Goal: Task Accomplishment & Management: Manage account settings

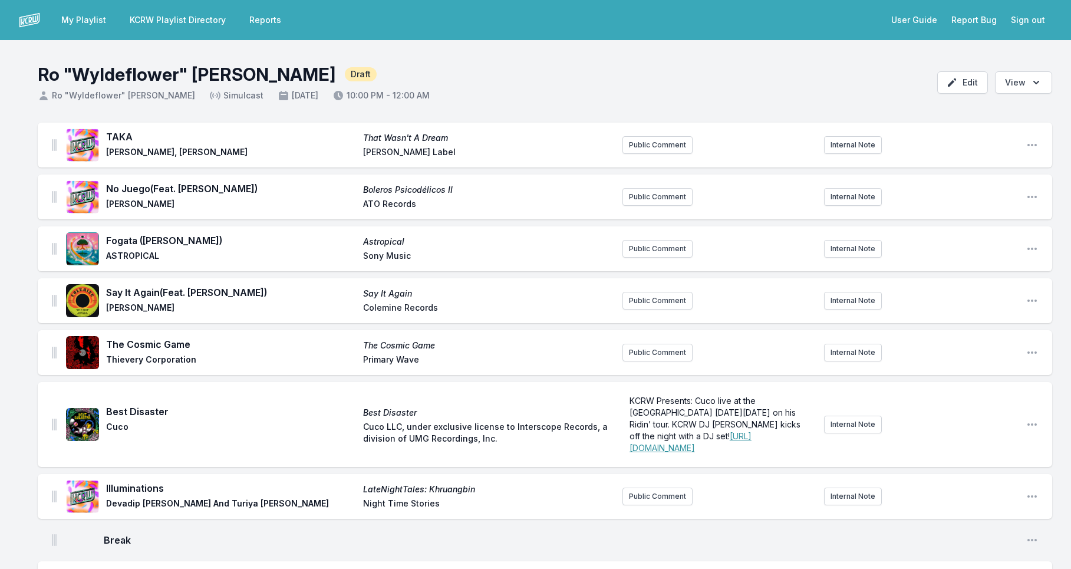
scroll to position [2043, 0]
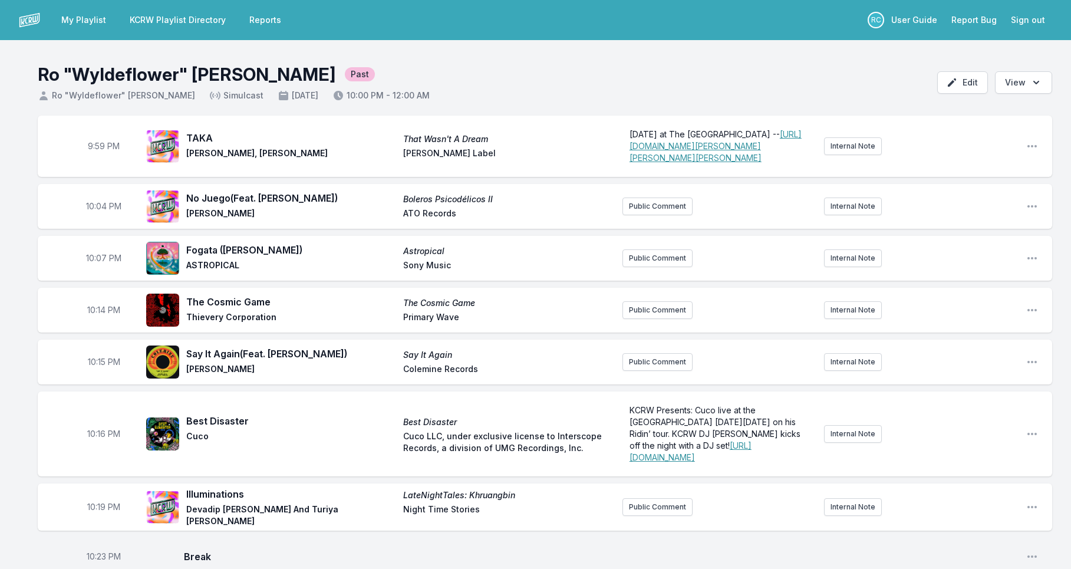
click at [91, 20] on link "My Playlist" at bounding box center [83, 19] width 59 height 21
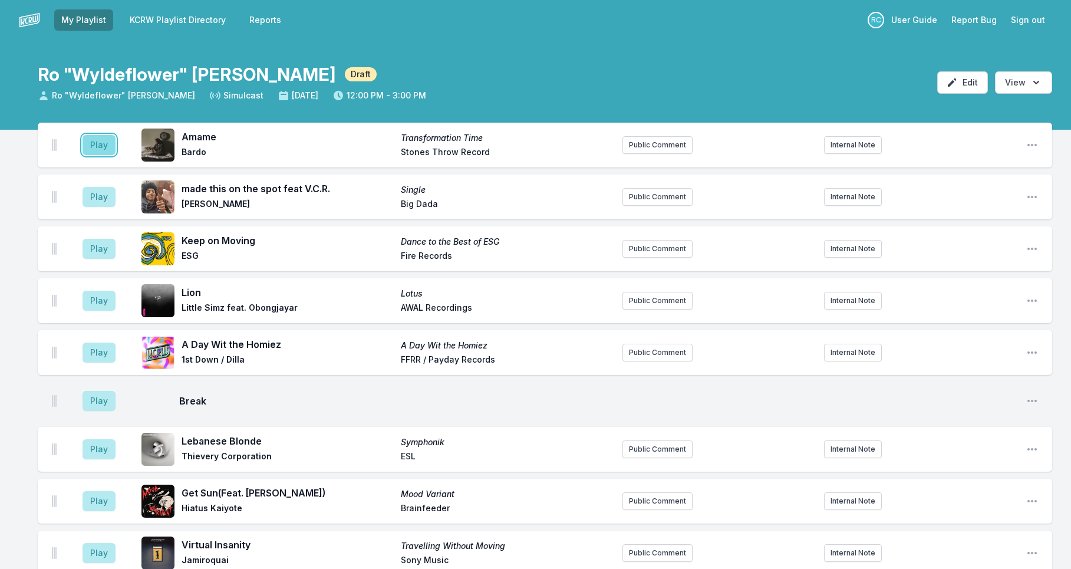
click at [108, 147] on button "Play" at bounding box center [99, 145] width 33 height 20
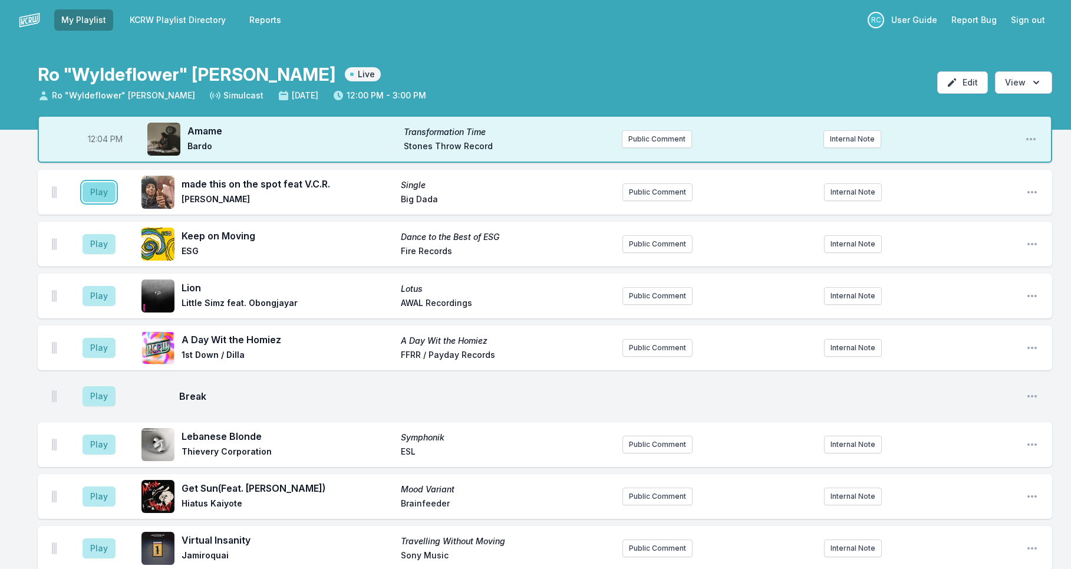
click at [93, 195] on button "Play" at bounding box center [99, 192] width 33 height 20
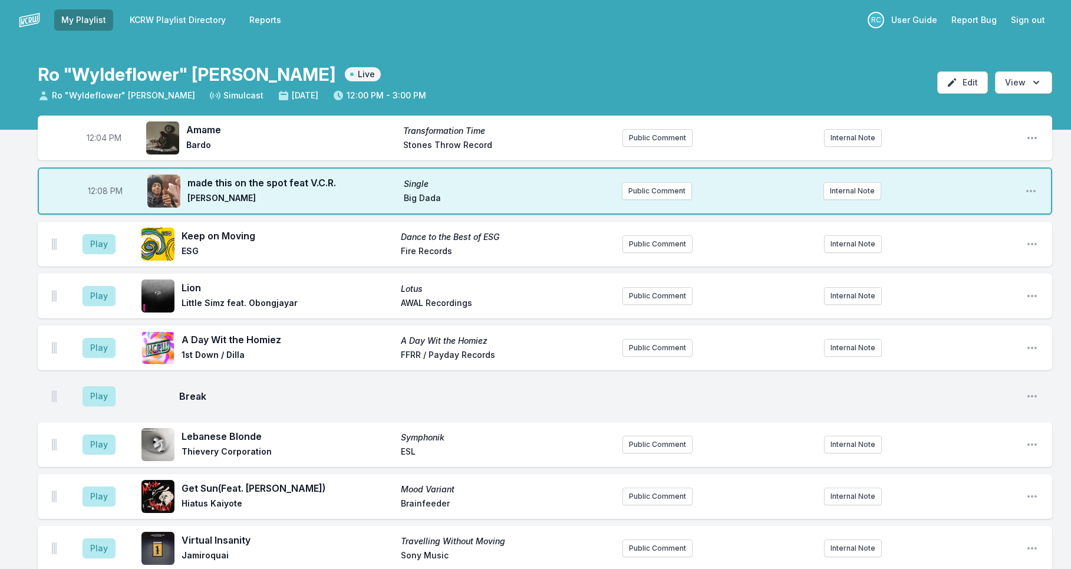
click at [103, 139] on span "12:04 PM" at bounding box center [104, 138] width 35 height 12
click at [91, 134] on input "12:04" at bounding box center [104, 138] width 66 height 22
type input "12:00"
click at [97, 241] on button "Play" at bounding box center [99, 244] width 33 height 20
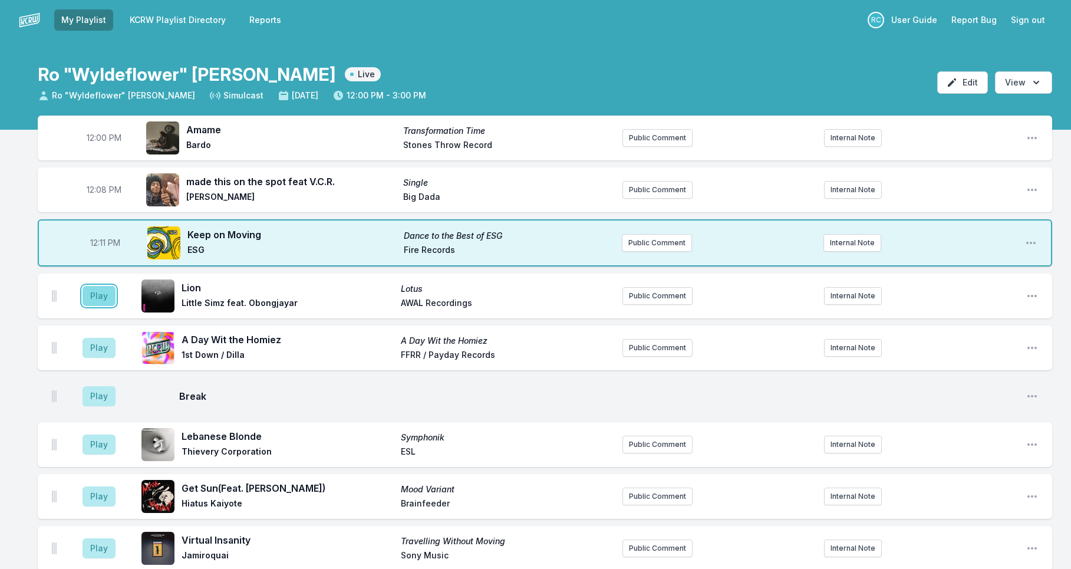
click at [103, 299] on button "Play" at bounding box center [99, 296] width 33 height 20
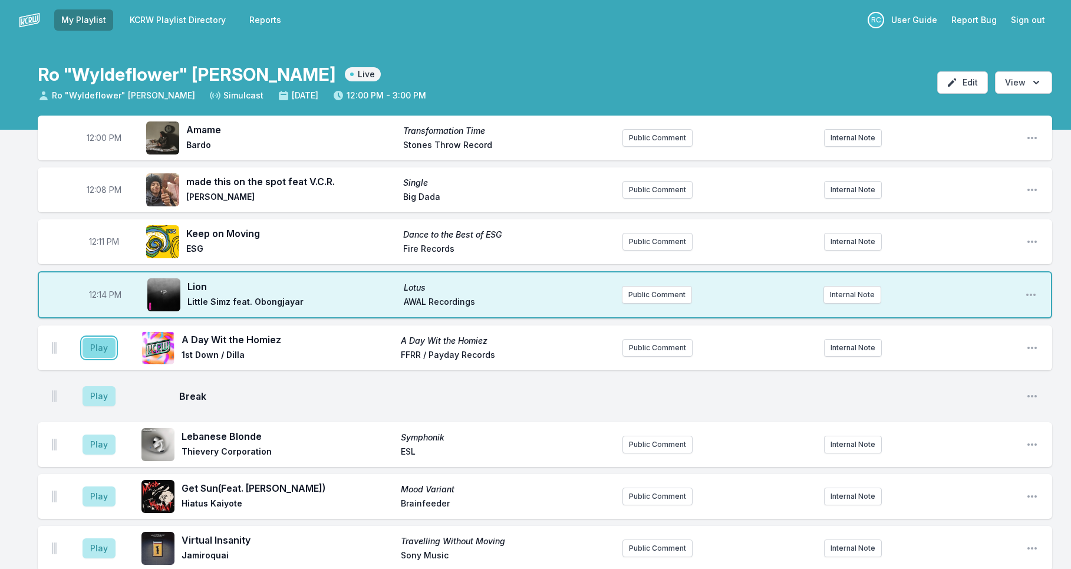
click at [104, 347] on button "Play" at bounding box center [99, 348] width 33 height 20
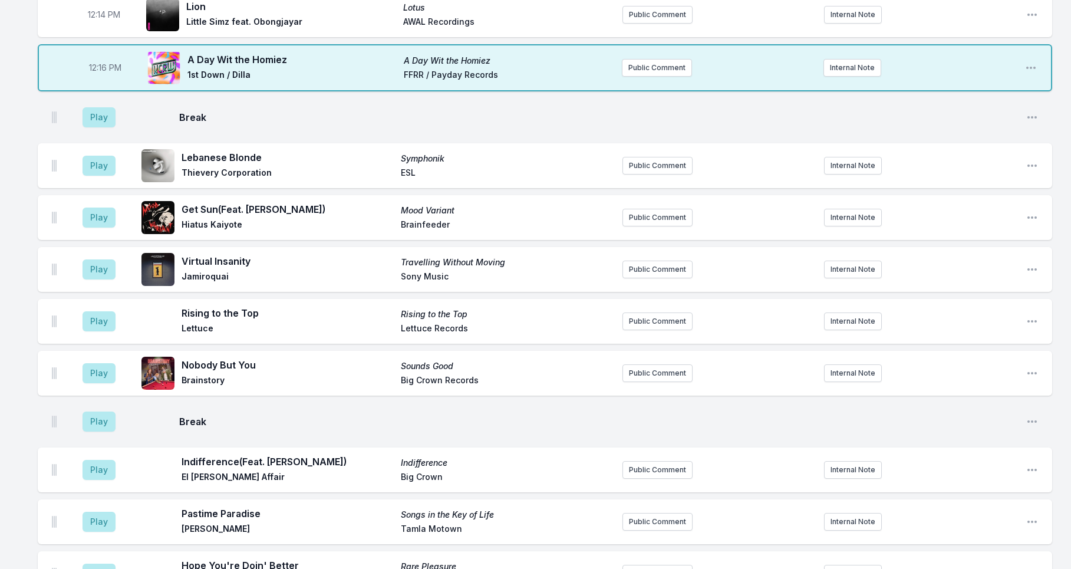
scroll to position [159, 0]
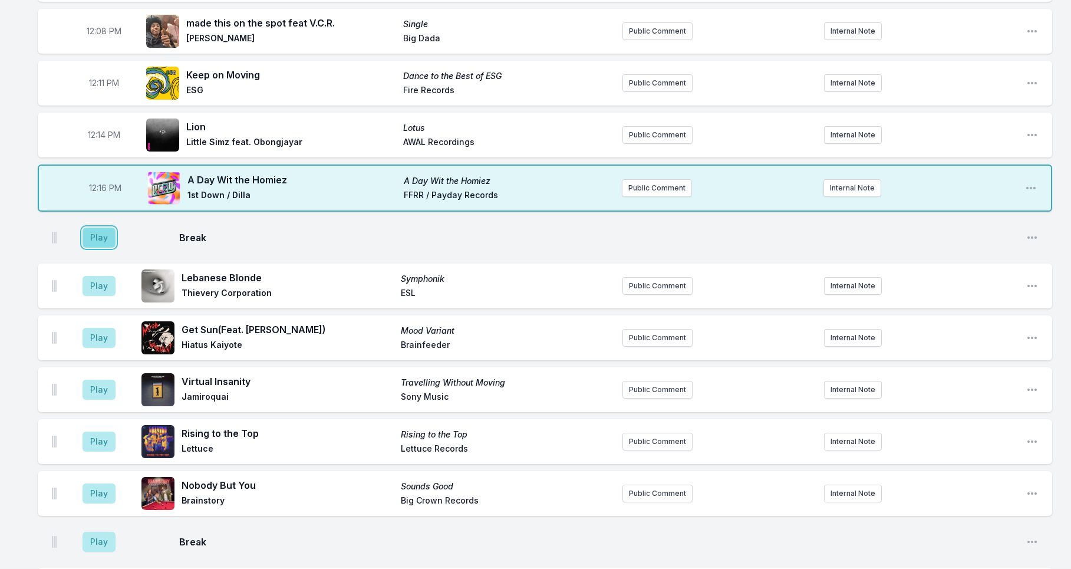
click at [90, 239] on button "Play" at bounding box center [99, 238] width 33 height 20
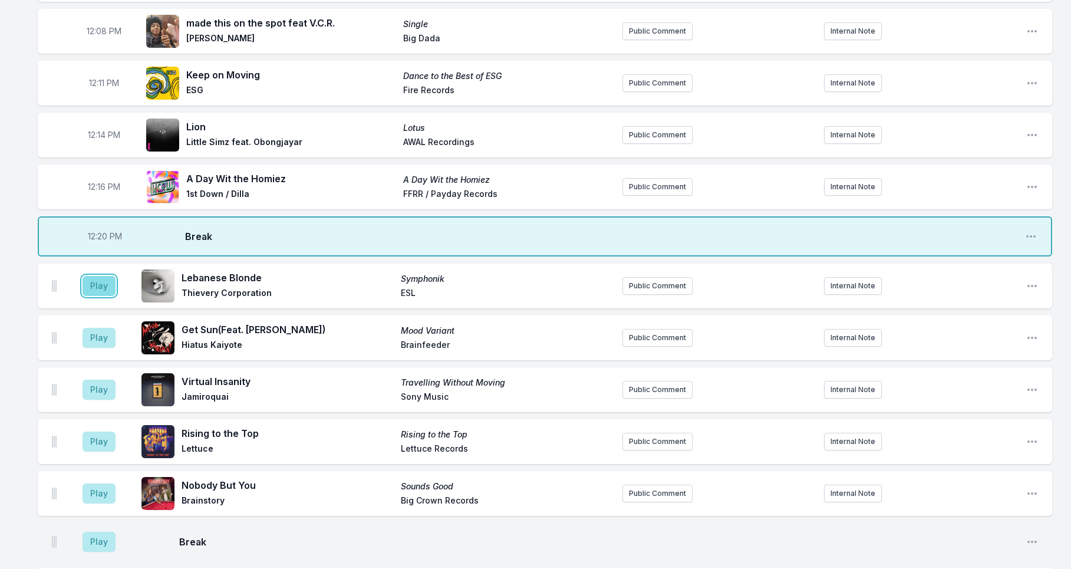
click at [97, 291] on button "Play" at bounding box center [99, 286] width 33 height 20
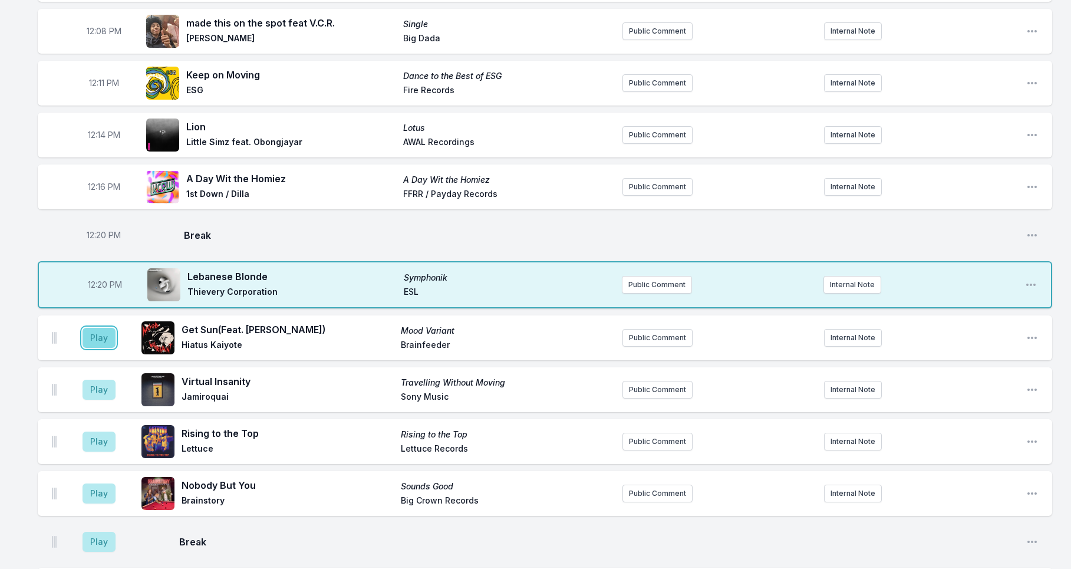
click at [92, 334] on button "Play" at bounding box center [99, 338] width 33 height 20
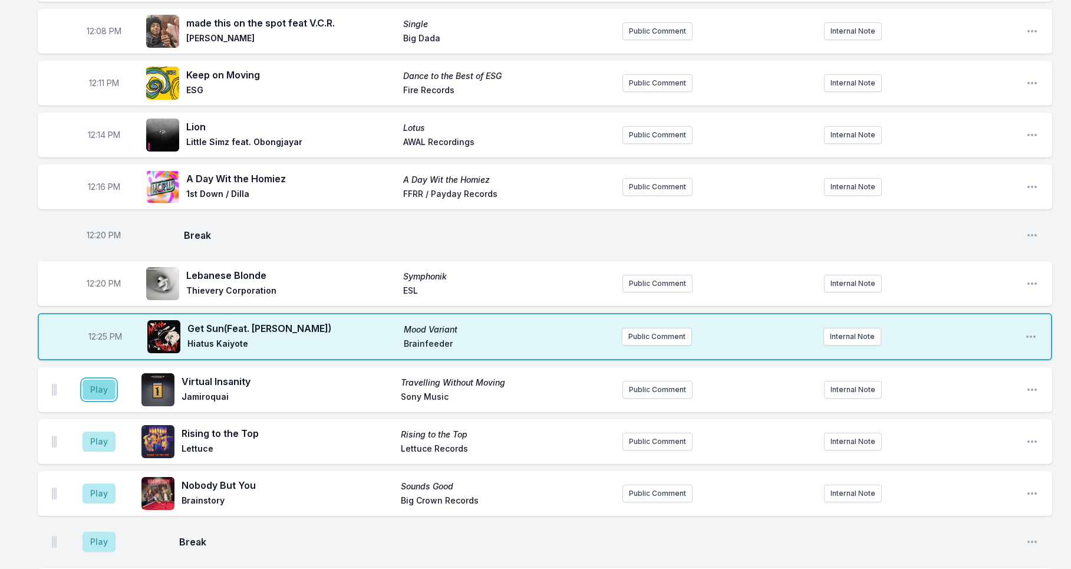
click at [100, 387] on button "Play" at bounding box center [99, 390] width 33 height 20
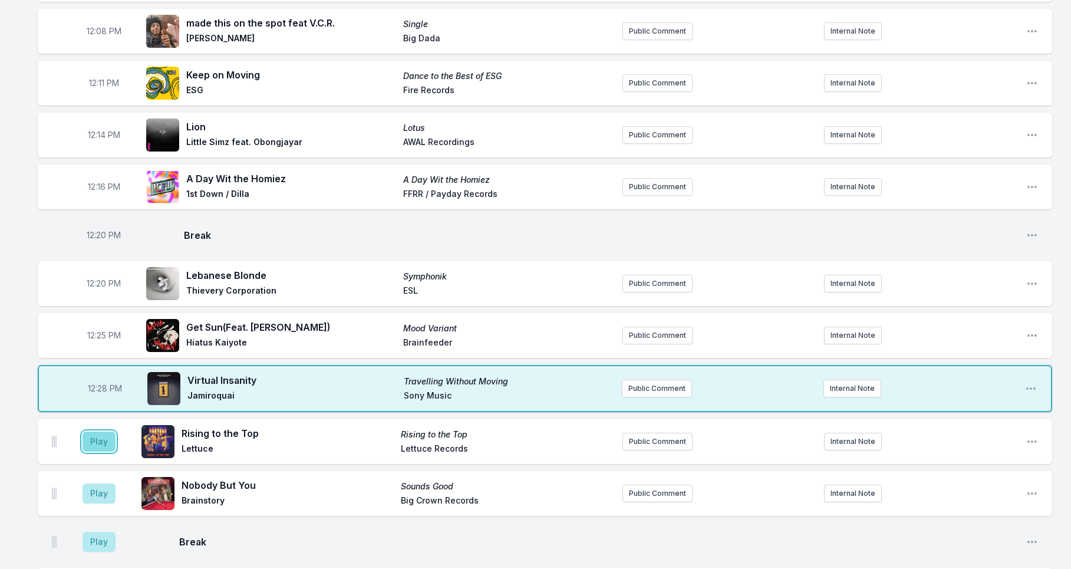
click at [95, 440] on button "Play" at bounding box center [99, 442] width 33 height 20
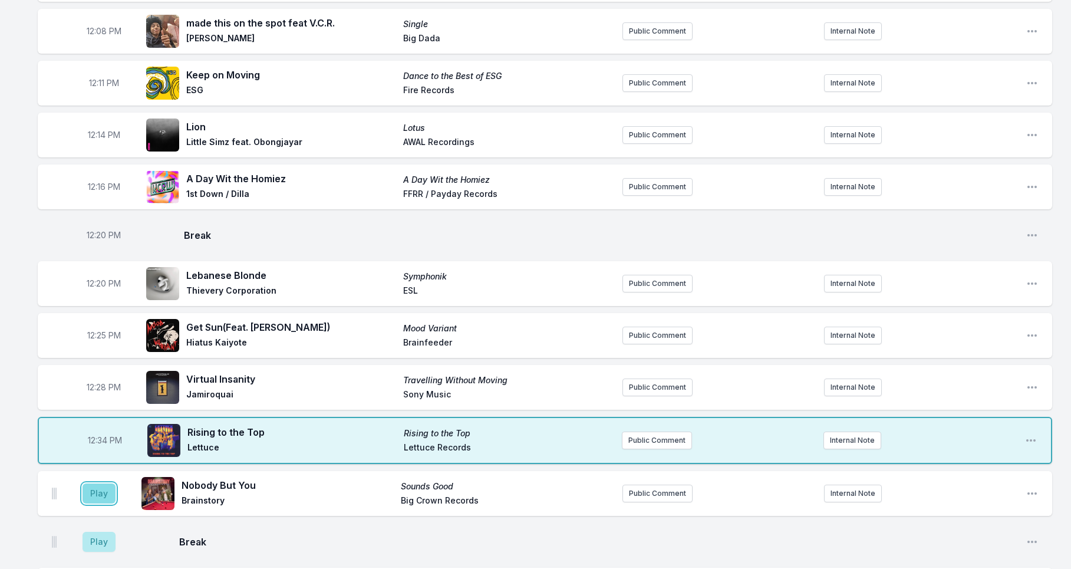
click at [104, 499] on button "Play" at bounding box center [99, 493] width 33 height 20
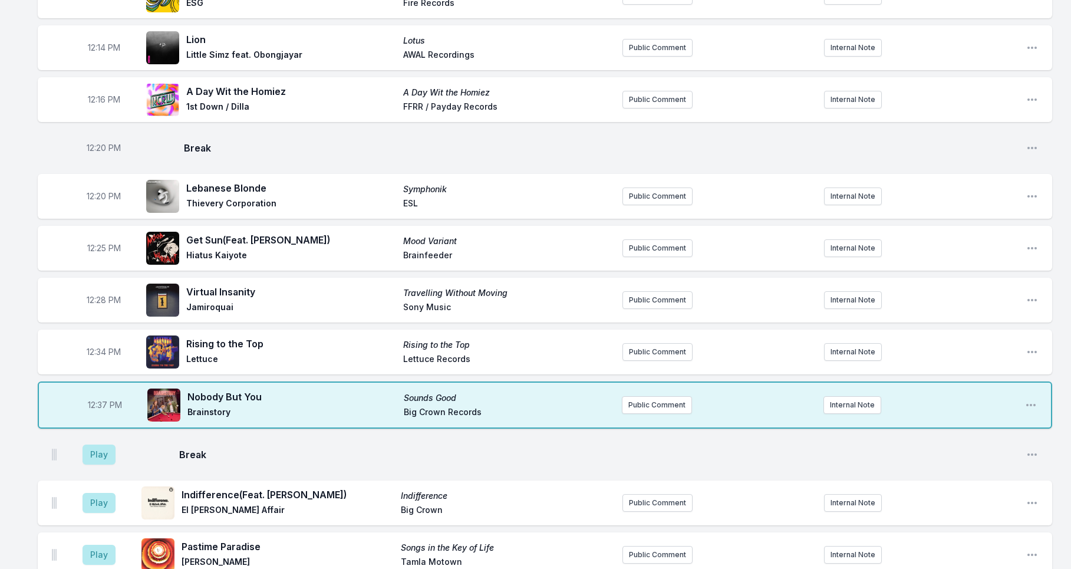
scroll to position [633, 0]
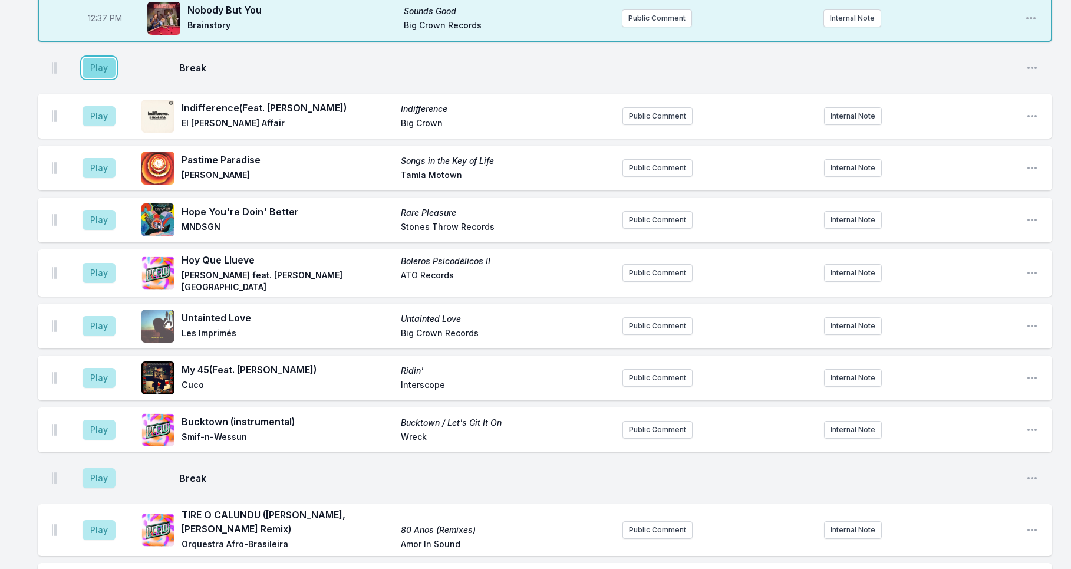
click at [97, 69] on button "Play" at bounding box center [99, 68] width 33 height 20
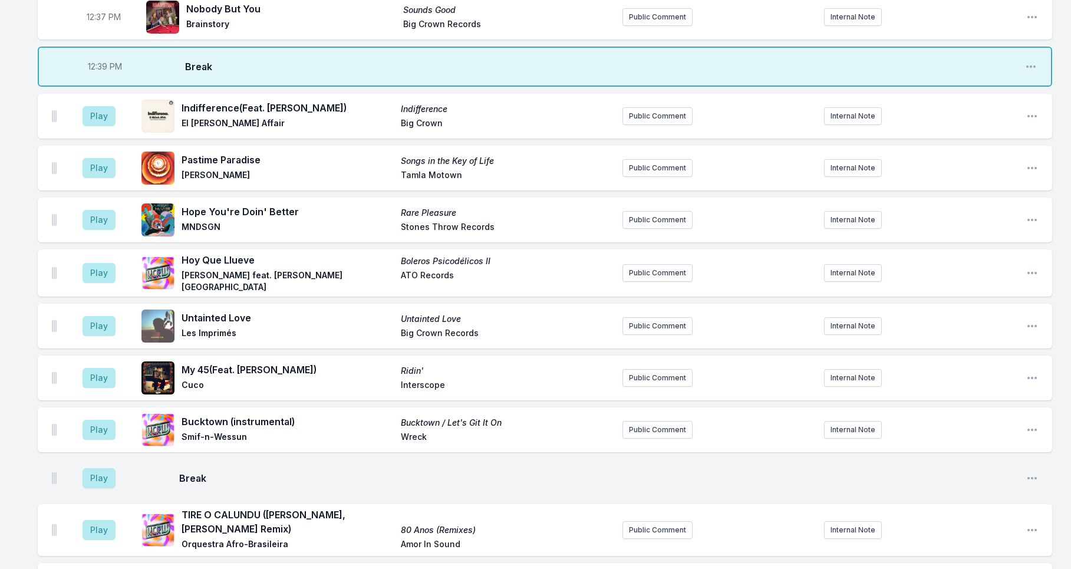
scroll to position [631, 0]
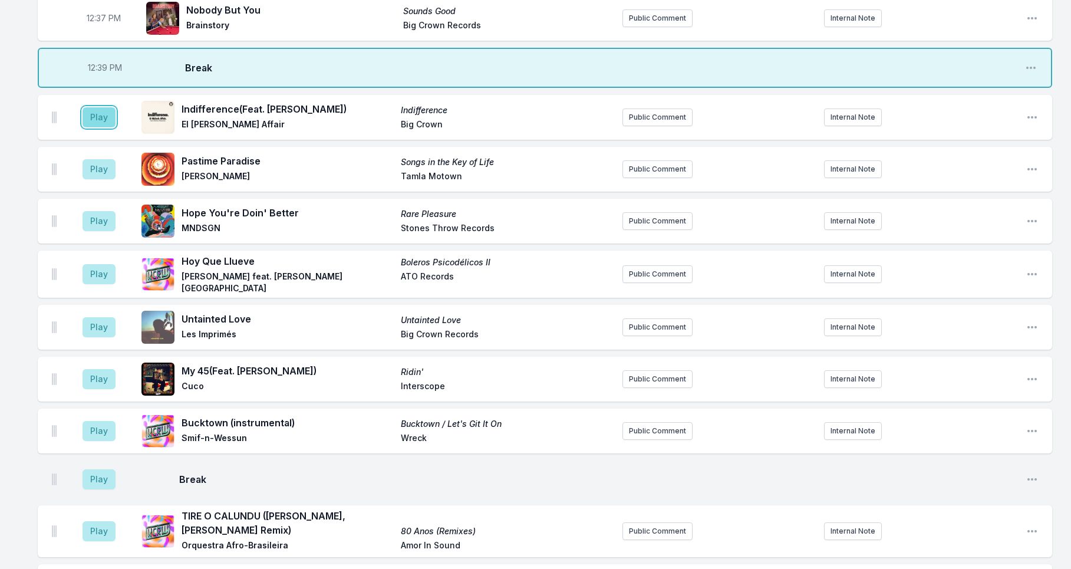
click at [96, 120] on button "Play" at bounding box center [99, 117] width 33 height 20
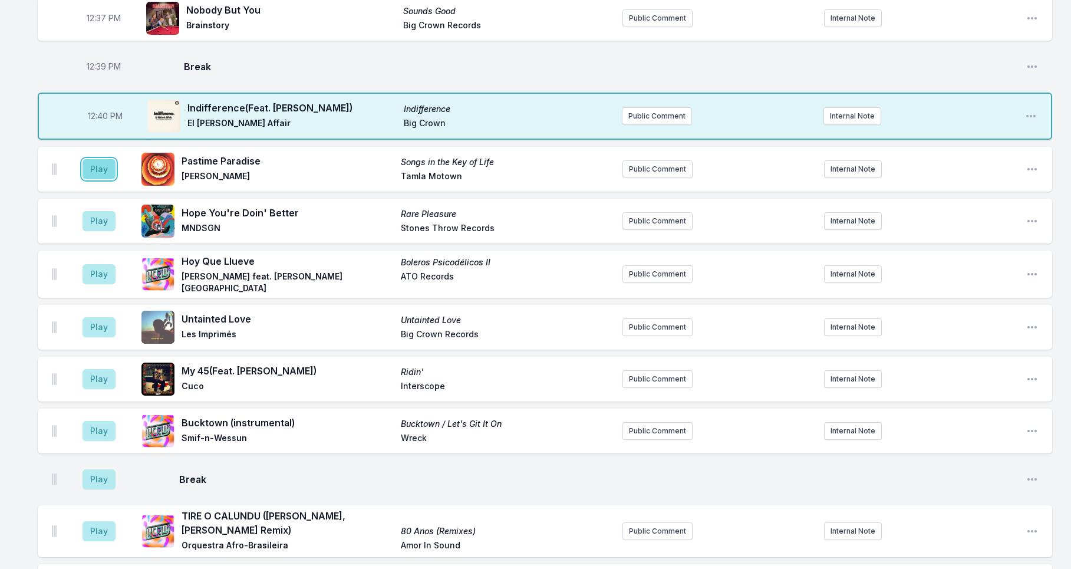
click at [102, 166] on button "Play" at bounding box center [99, 169] width 33 height 20
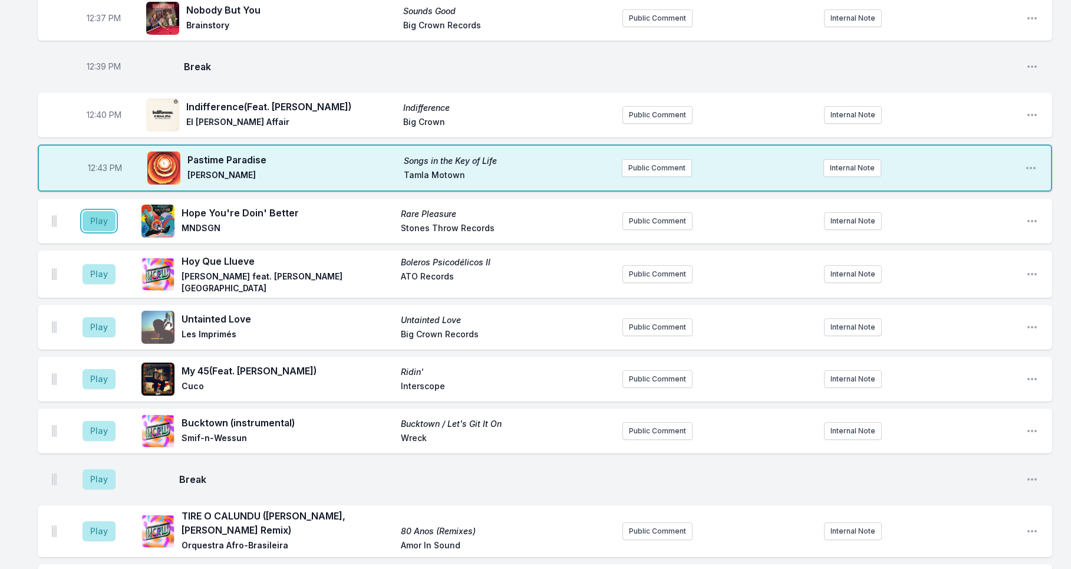
click at [101, 223] on button "Play" at bounding box center [99, 221] width 33 height 20
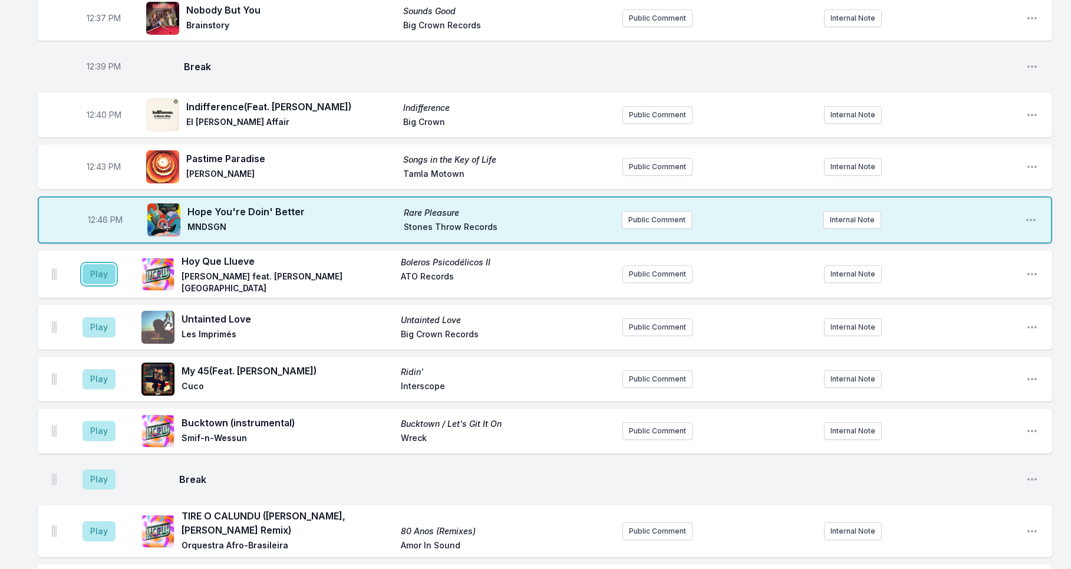
click at [101, 277] on button "Play" at bounding box center [99, 274] width 33 height 20
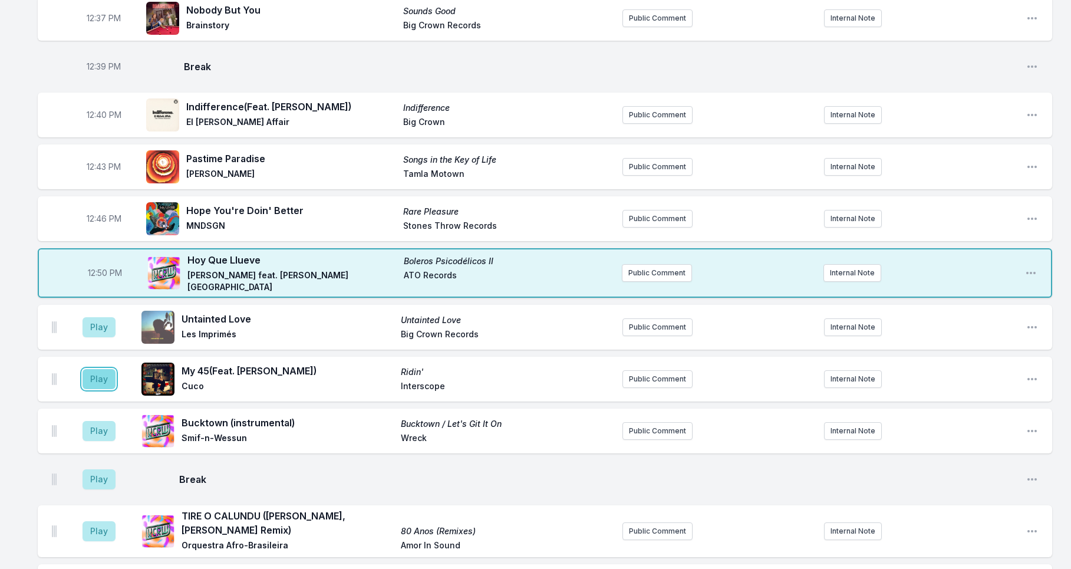
click at [98, 369] on button "Play" at bounding box center [99, 379] width 33 height 20
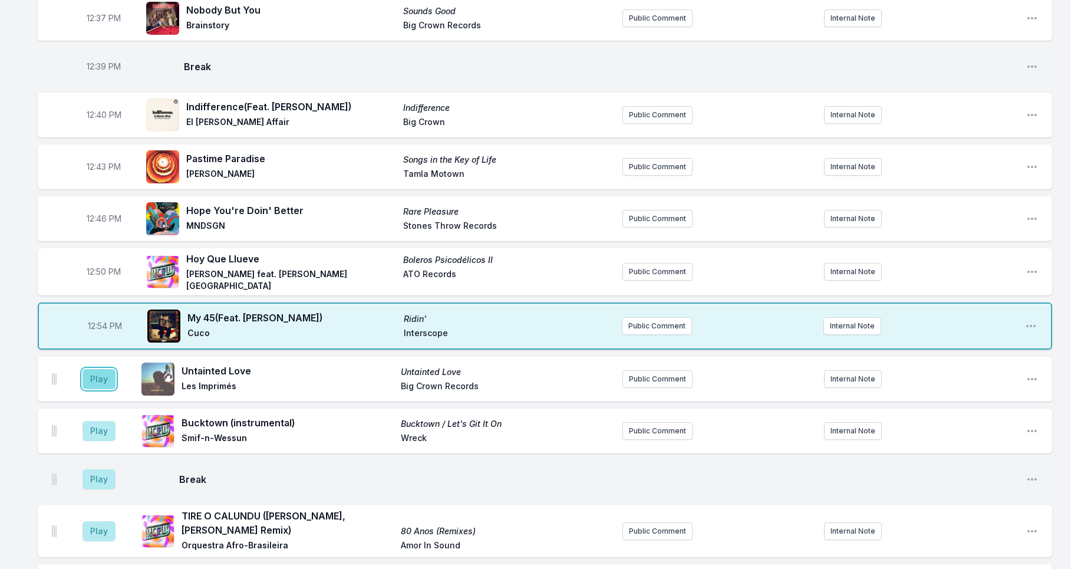
click at [94, 378] on button "Play" at bounding box center [99, 379] width 33 height 20
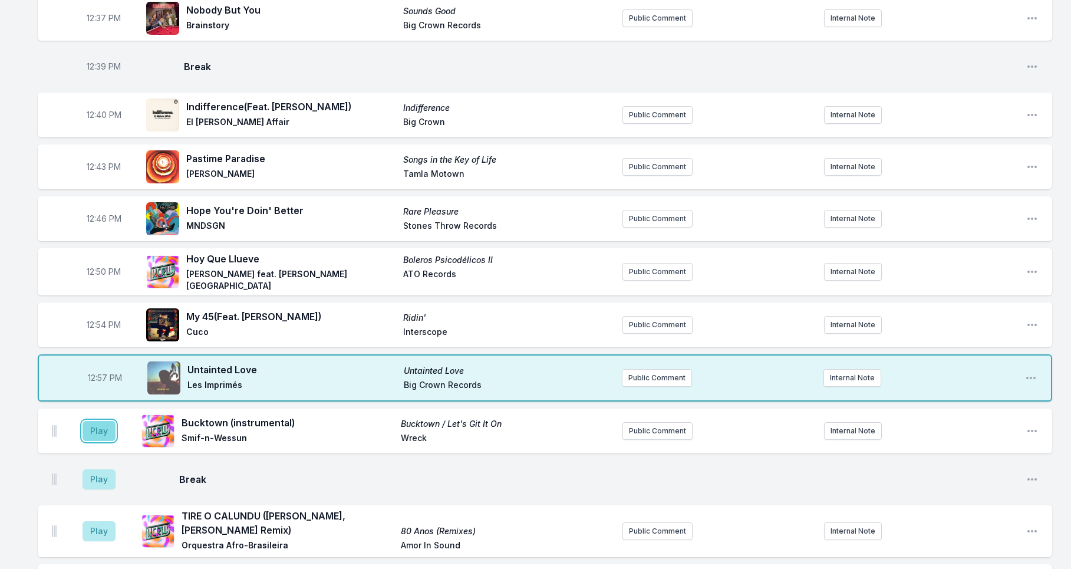
click at [94, 432] on button "Play" at bounding box center [99, 431] width 33 height 20
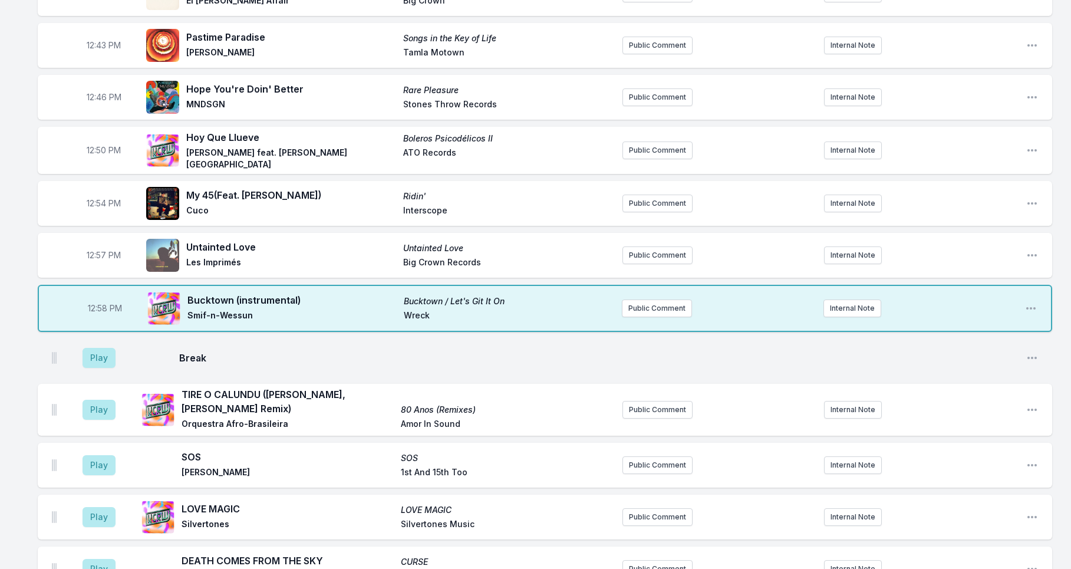
scroll to position [755, 0]
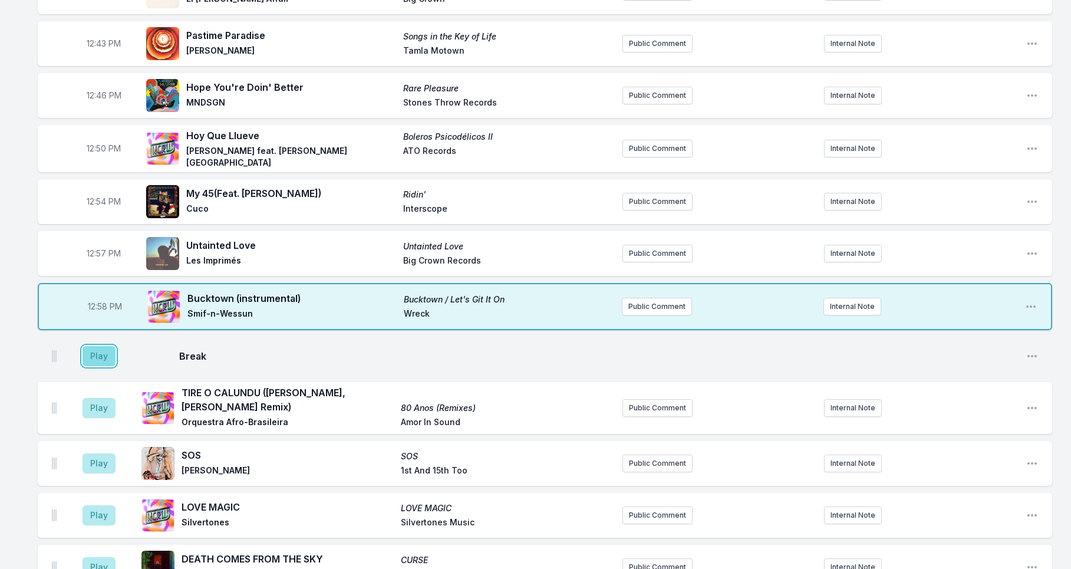
click at [97, 356] on button "Play" at bounding box center [99, 356] width 33 height 20
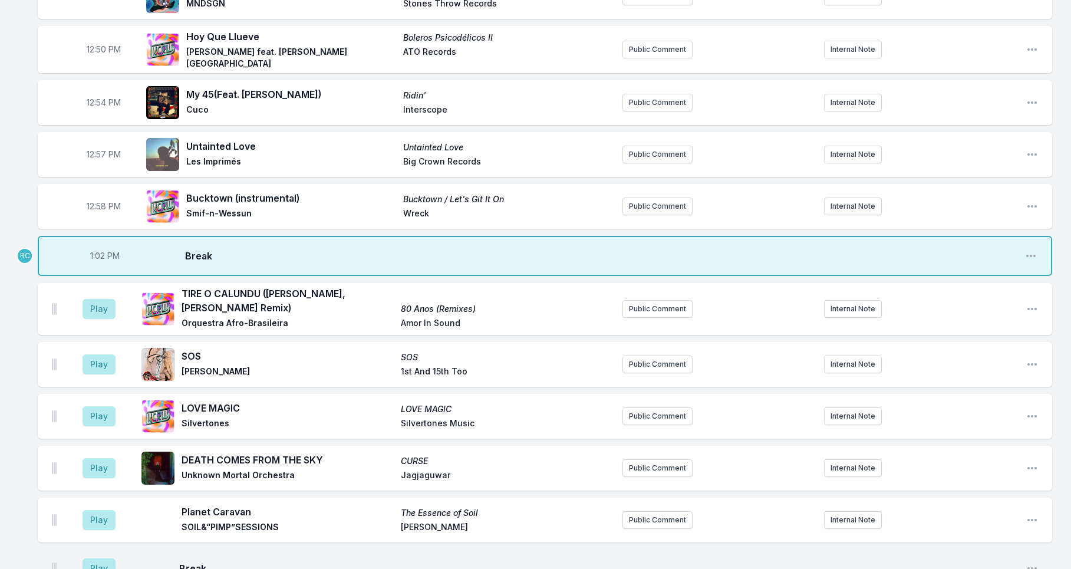
scroll to position [867, 0]
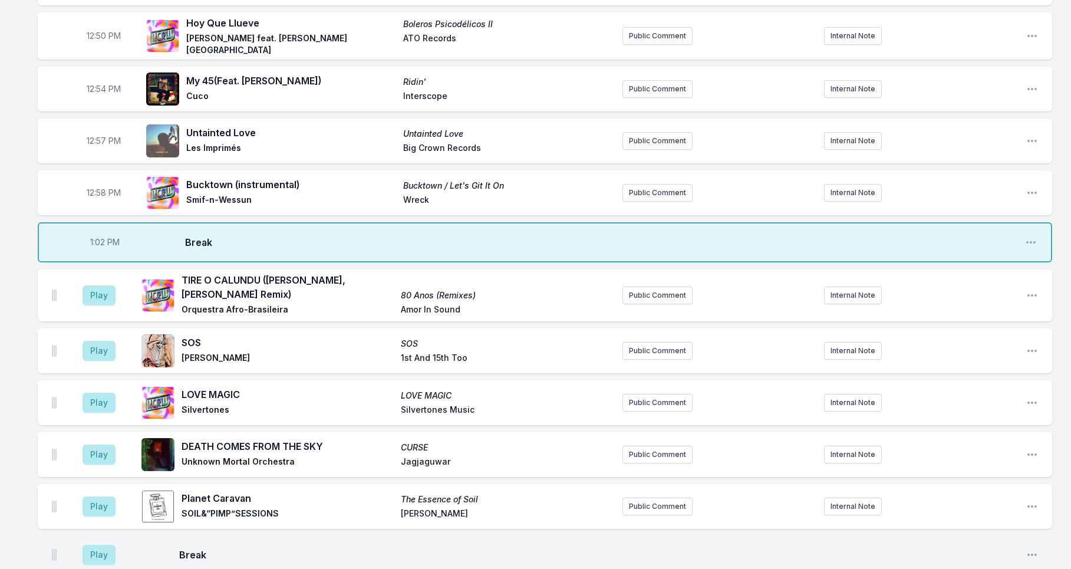
click at [101, 240] on span "1:02 PM" at bounding box center [104, 242] width 29 height 12
drag, startPoint x: 96, startPoint y: 239, endPoint x: 97, endPoint y: 248, distance: 8.9
click at [96, 239] on input "13:02" at bounding box center [105, 242] width 66 height 22
type input "13:00"
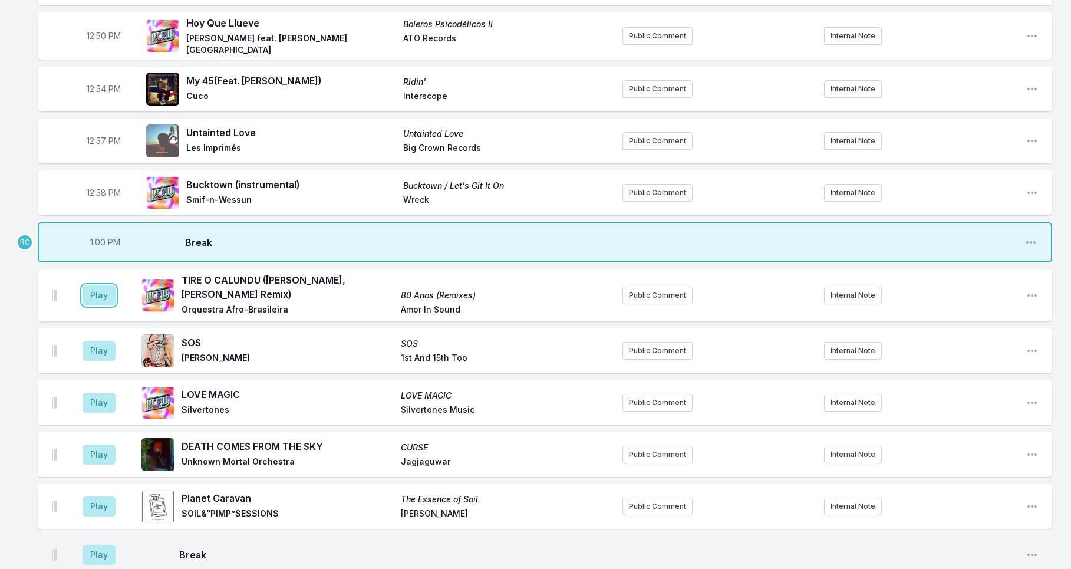
drag, startPoint x: 106, startPoint y: 285, endPoint x: 192, endPoint y: 321, distance: 93.3
click at [106, 285] on button "Play" at bounding box center [99, 295] width 33 height 20
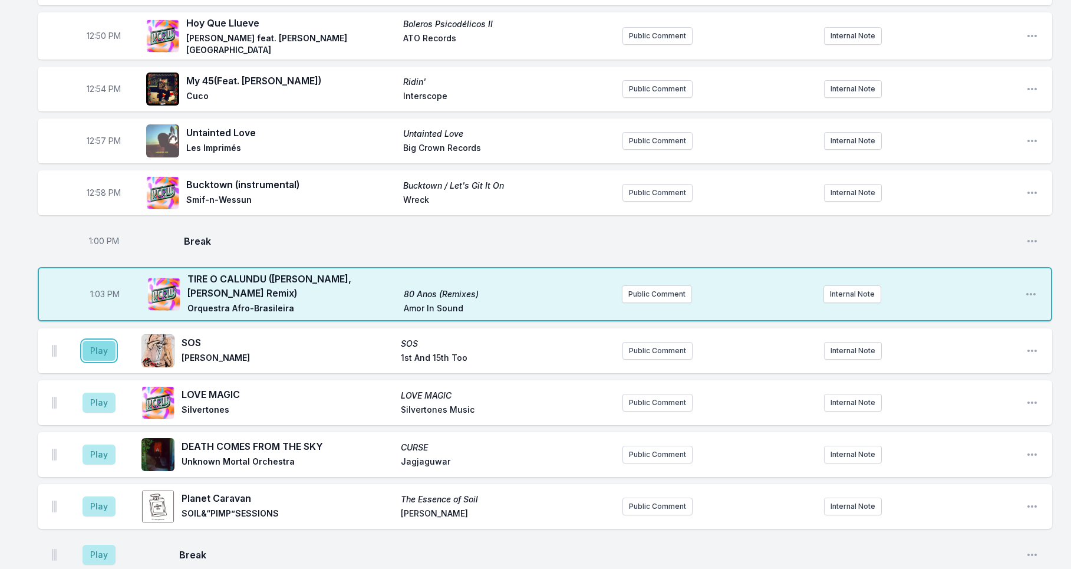
click at [101, 341] on button "Play" at bounding box center [99, 351] width 33 height 20
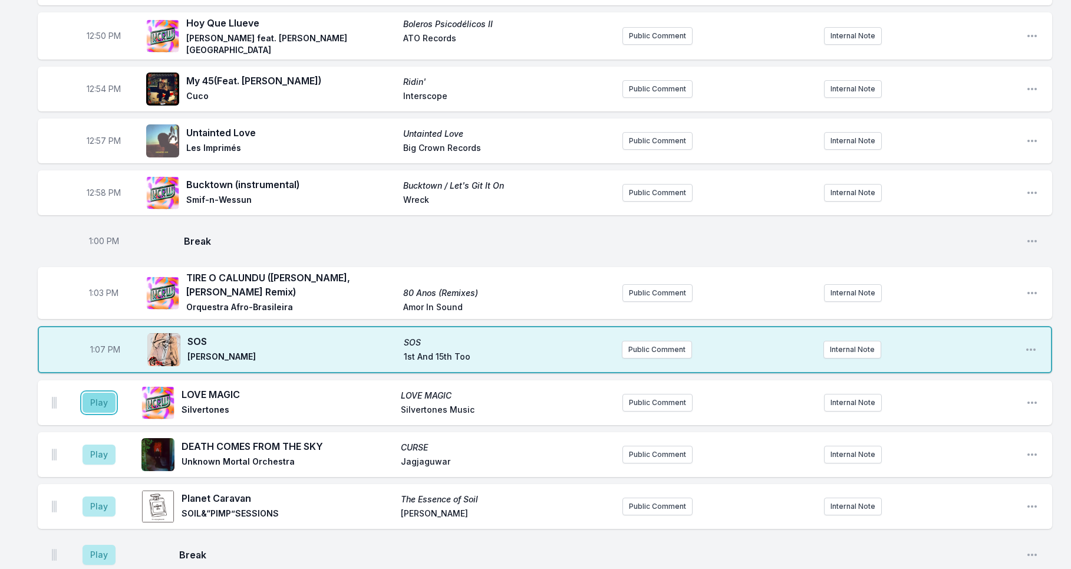
click at [98, 393] on button "Play" at bounding box center [99, 403] width 33 height 20
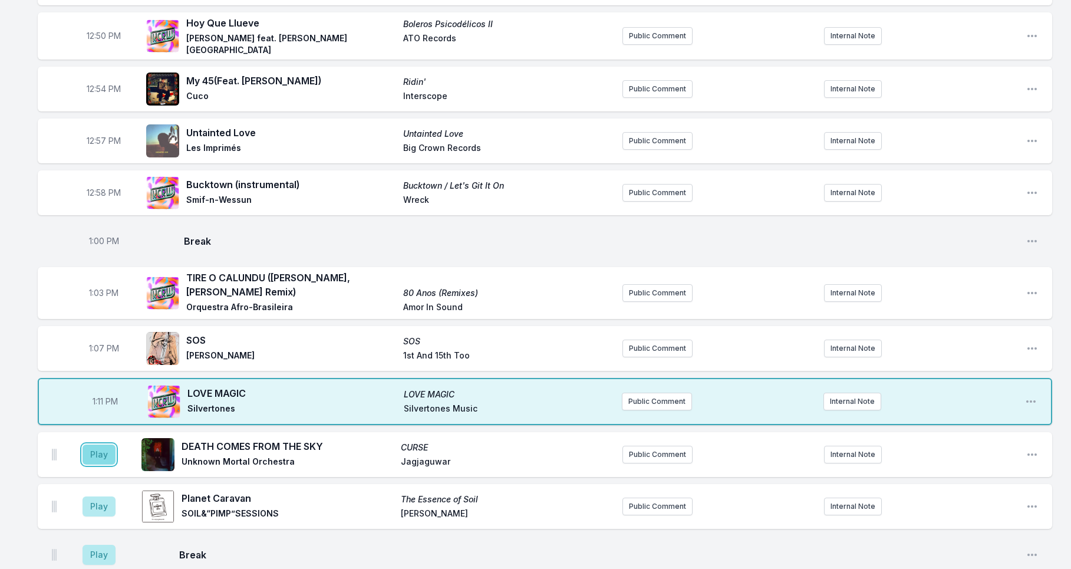
click at [93, 445] on button "Play" at bounding box center [99, 455] width 33 height 20
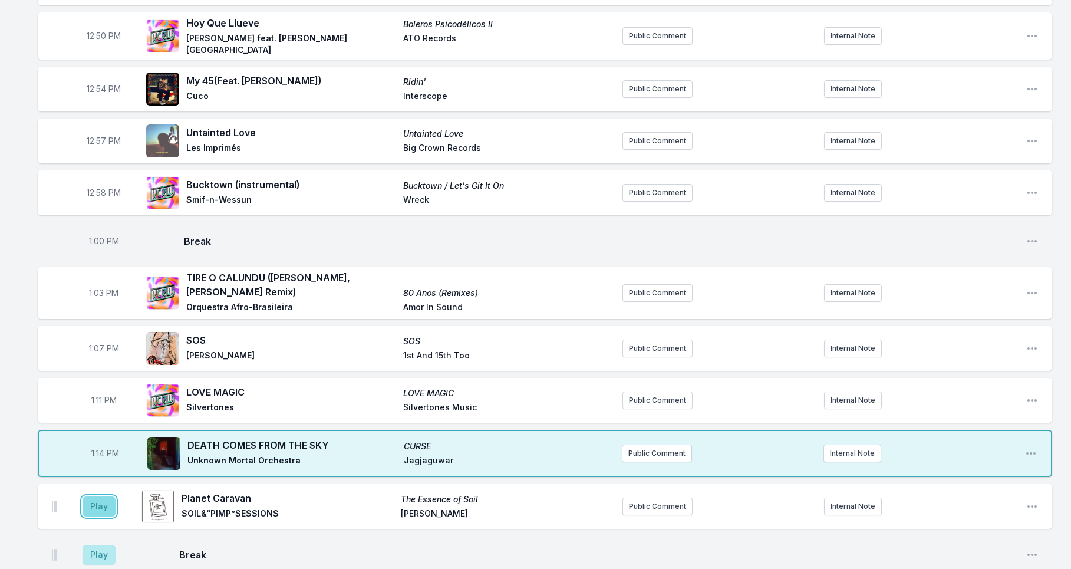
click at [102, 499] on button "Play" at bounding box center [99, 506] width 33 height 20
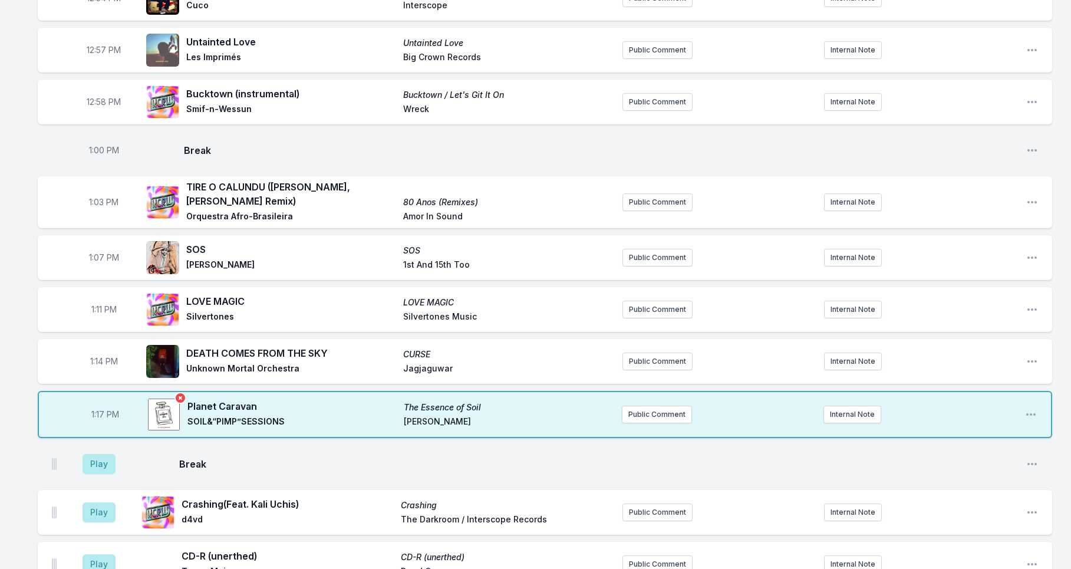
scroll to position [1085, 0]
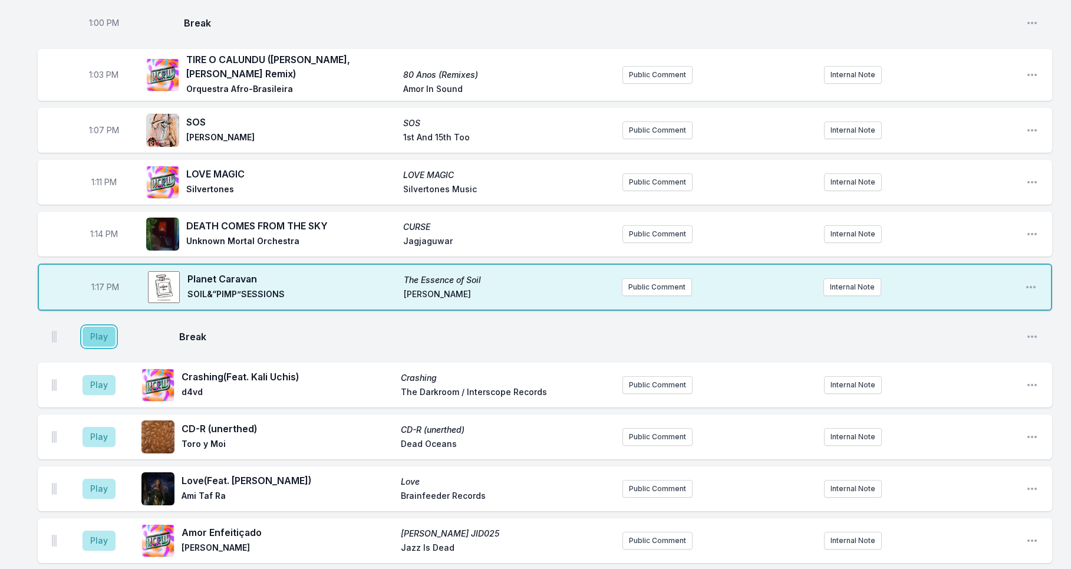
click at [98, 329] on button "Play" at bounding box center [99, 337] width 33 height 20
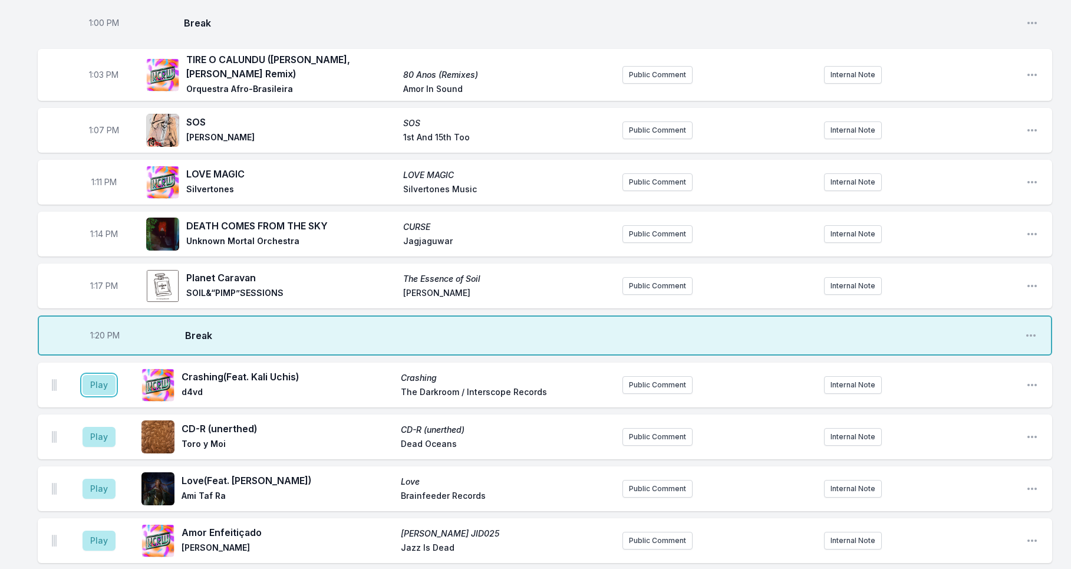
drag, startPoint x: 96, startPoint y: 370, endPoint x: 112, endPoint y: 392, distance: 27.4
click at [96, 375] on button "Play" at bounding box center [99, 385] width 33 height 20
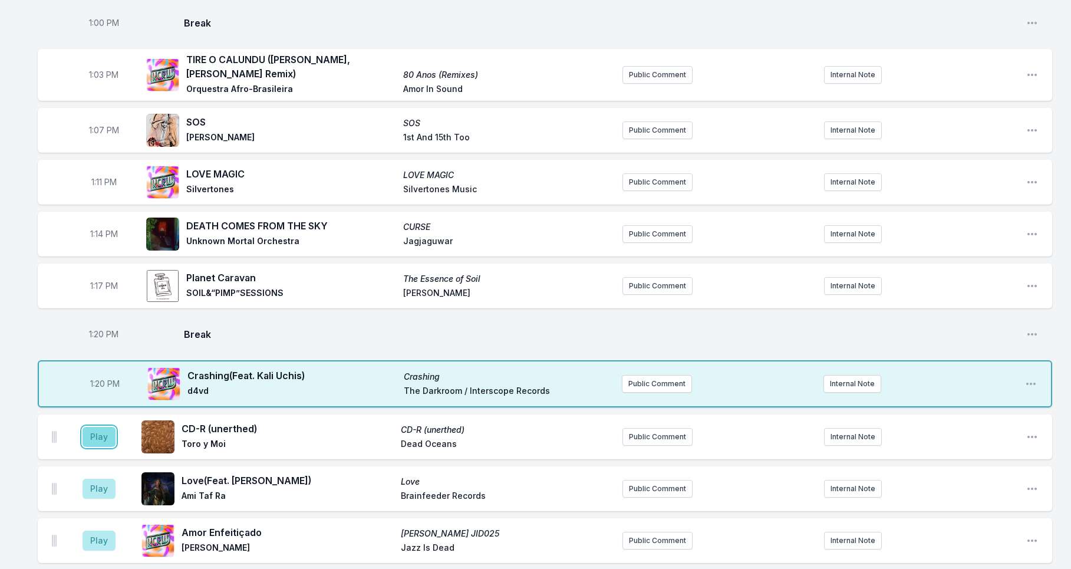
click at [100, 436] on button "Play" at bounding box center [99, 437] width 33 height 20
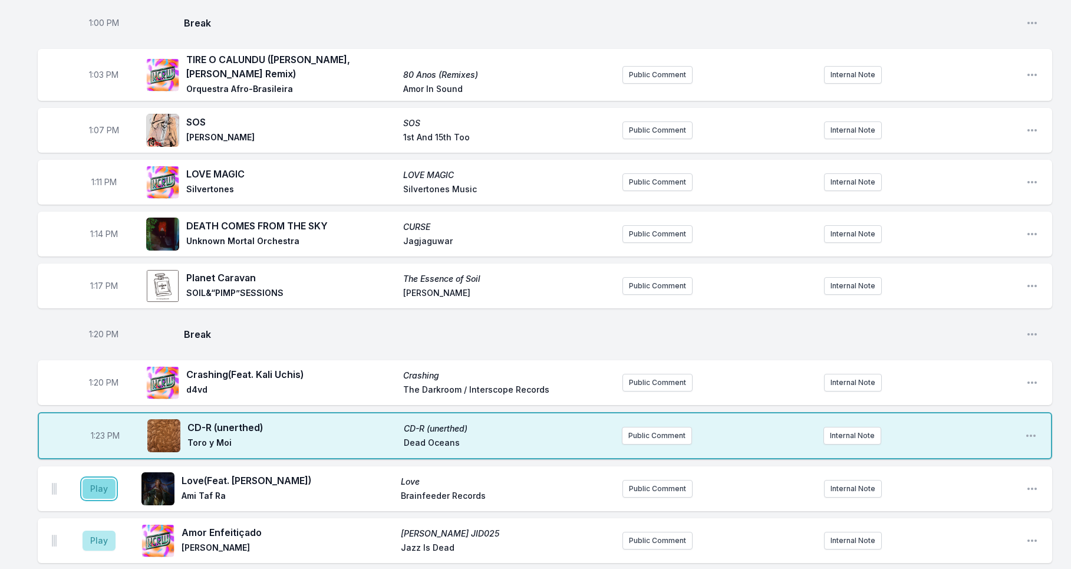
click at [93, 480] on button "Play" at bounding box center [99, 489] width 33 height 20
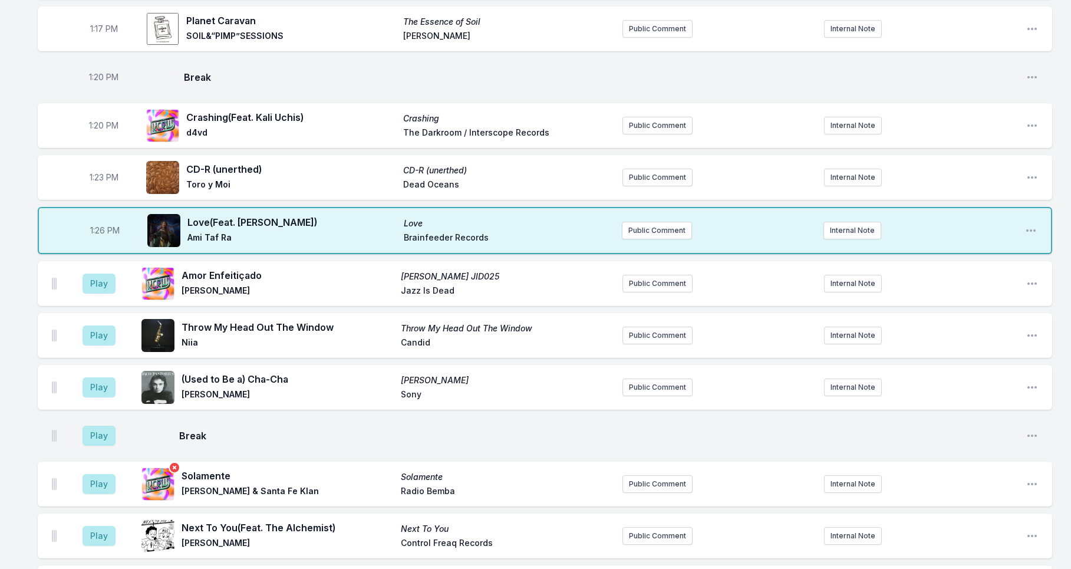
scroll to position [1361, 0]
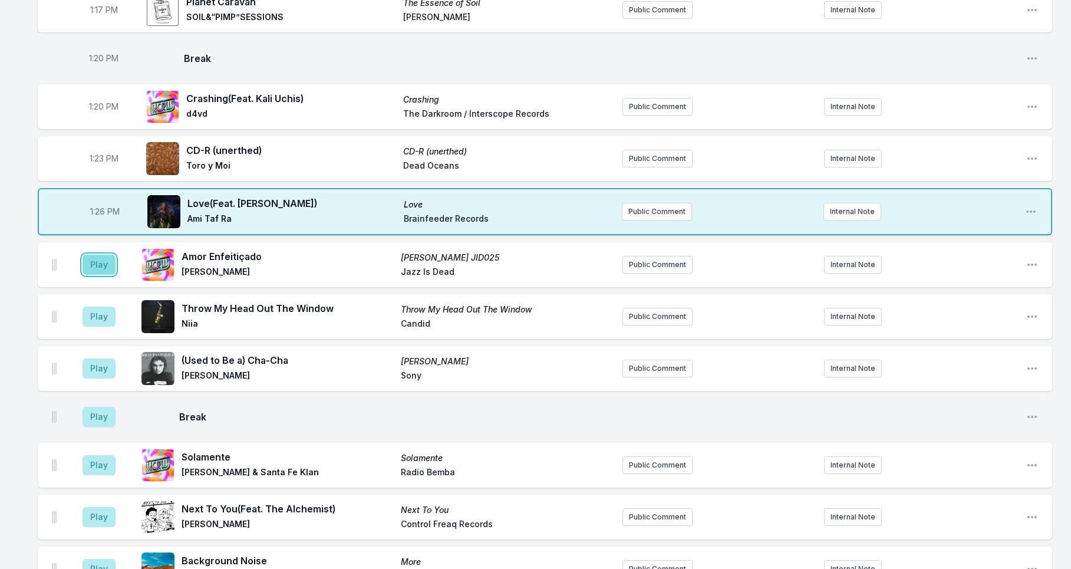
click at [100, 257] on button "Play" at bounding box center [99, 265] width 33 height 20
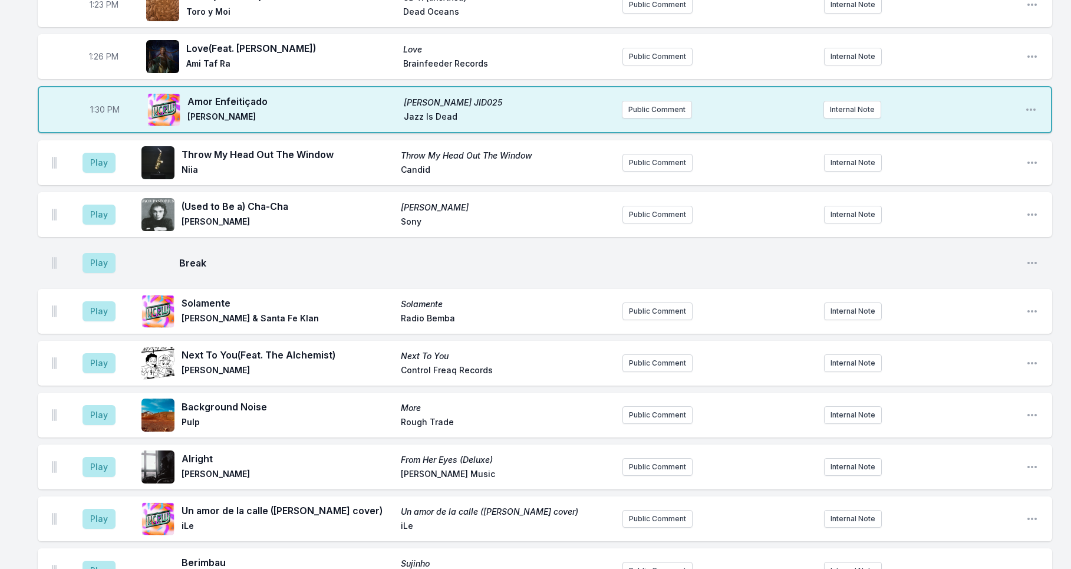
scroll to position [1529, 0]
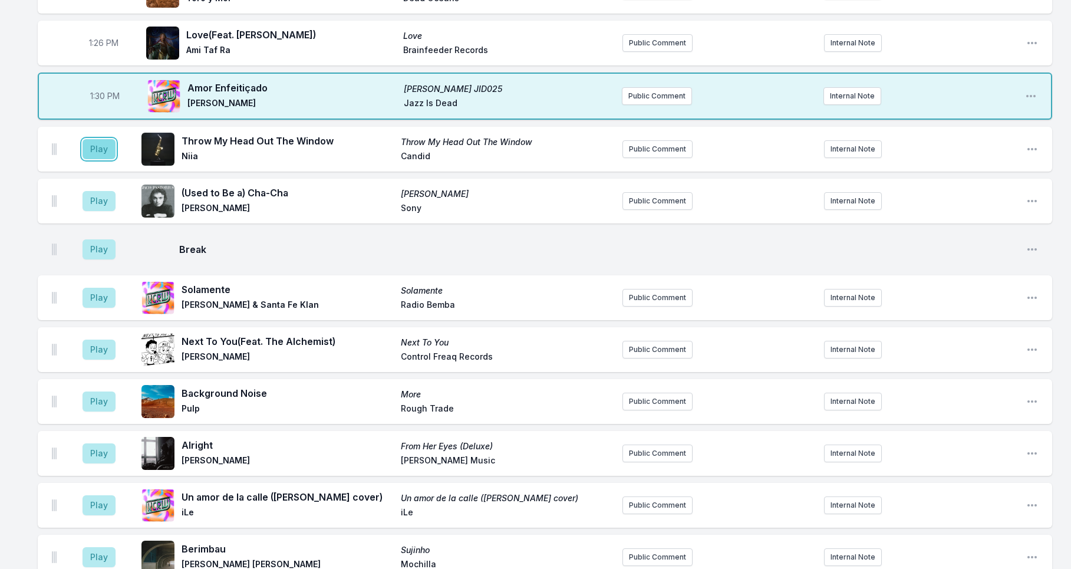
click at [97, 140] on button "Play" at bounding box center [99, 149] width 33 height 20
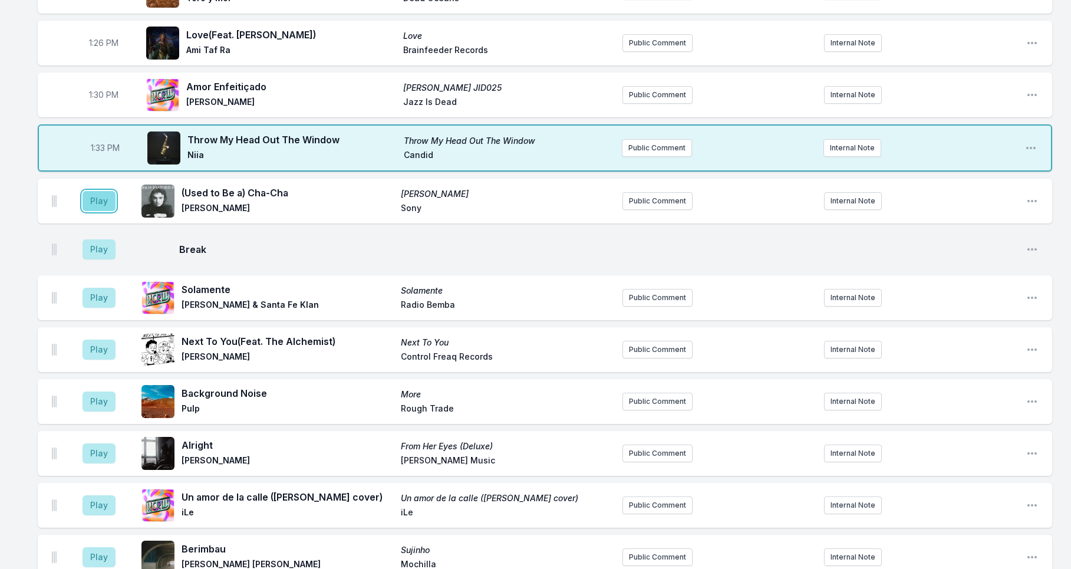
click at [101, 196] on button "Play" at bounding box center [99, 201] width 33 height 20
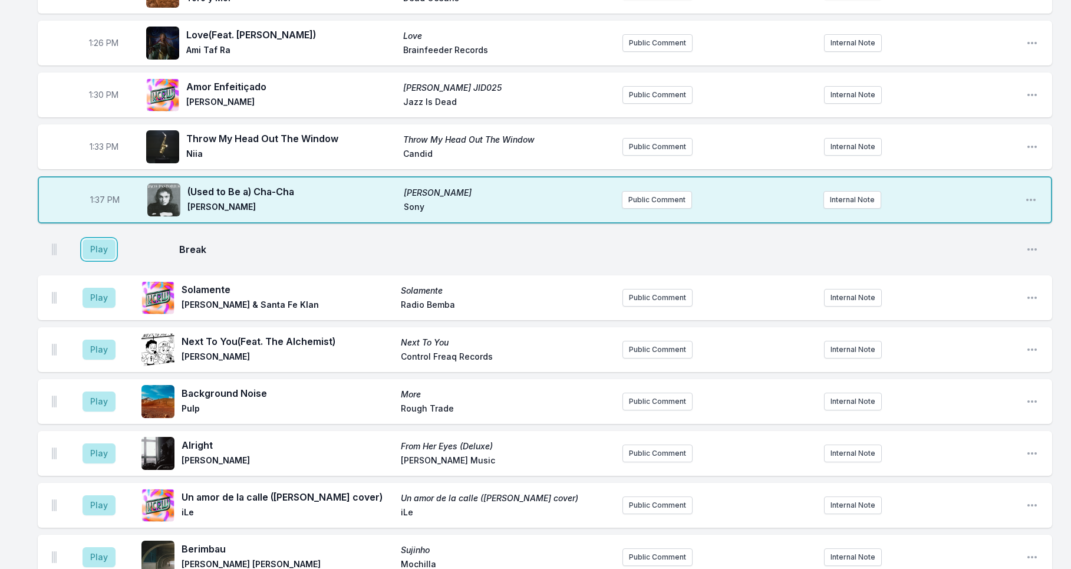
drag, startPoint x: 97, startPoint y: 241, endPoint x: 98, endPoint y: 267, distance: 25.4
click at [97, 241] on button "Play" at bounding box center [99, 249] width 33 height 20
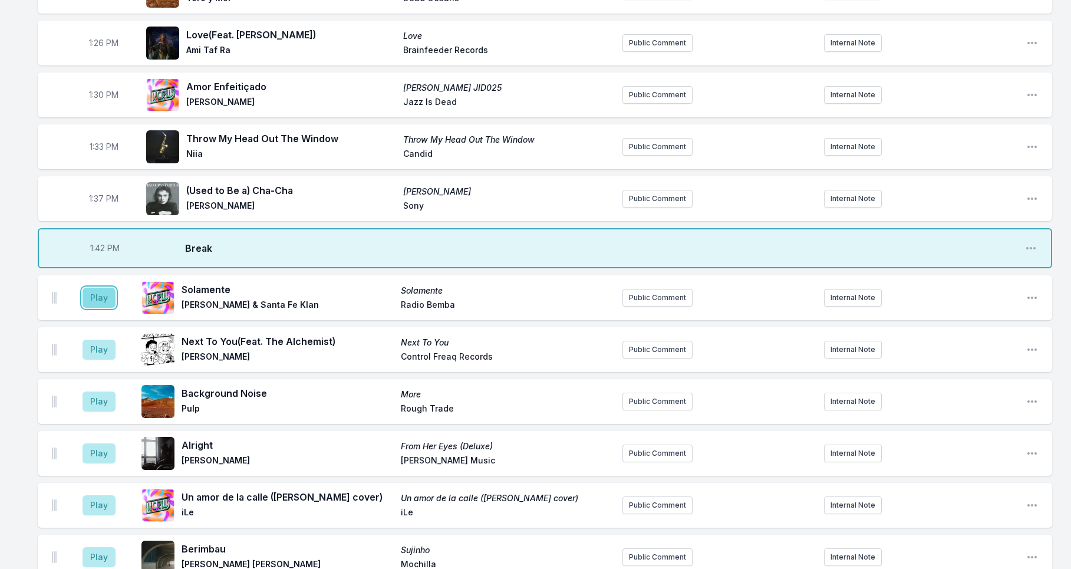
click at [102, 288] on button "Play" at bounding box center [99, 298] width 33 height 20
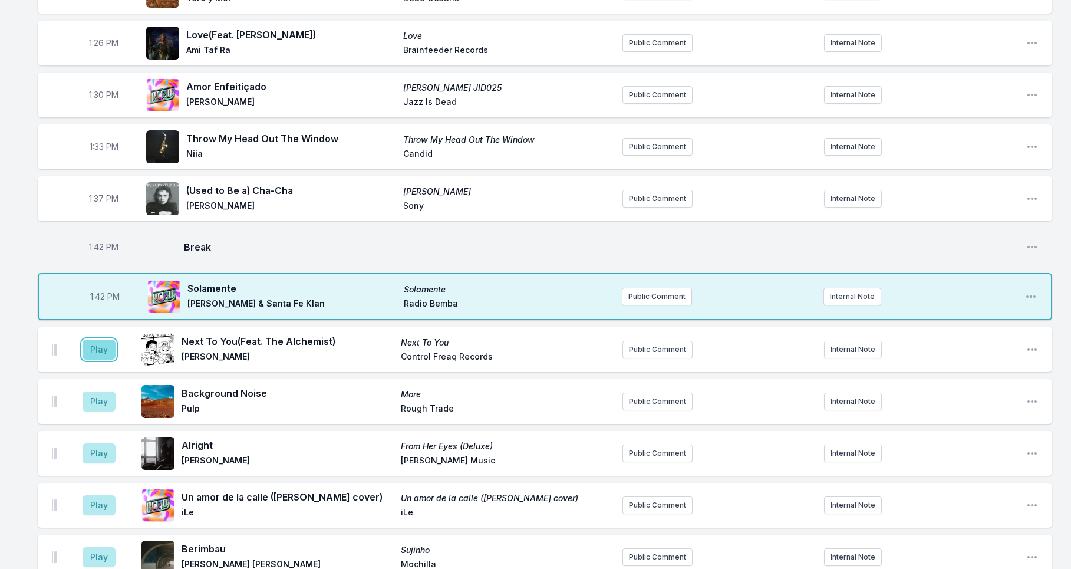
click at [104, 341] on button "Play" at bounding box center [99, 350] width 33 height 20
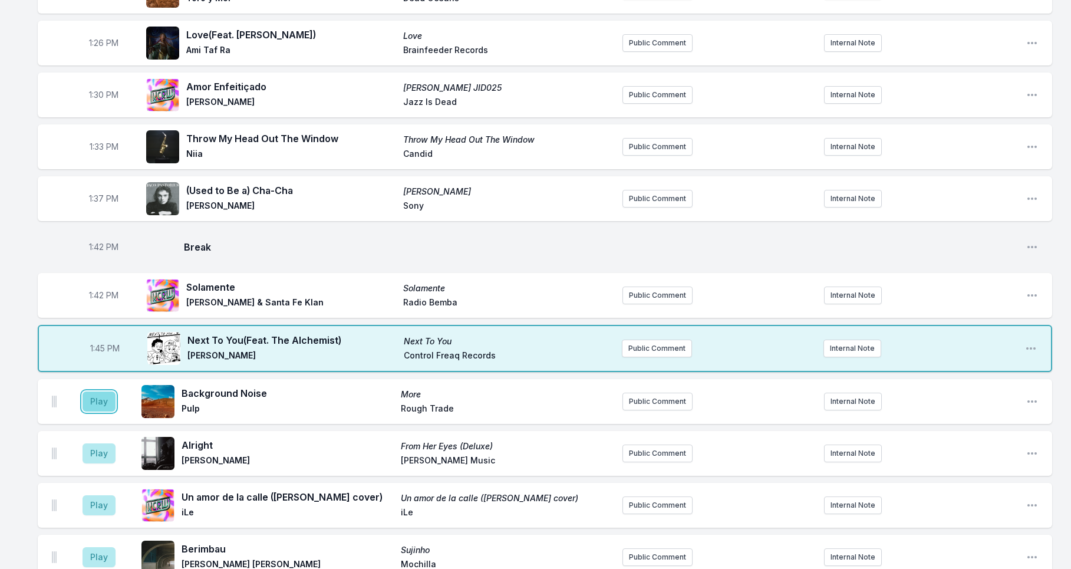
click at [103, 392] on button "Play" at bounding box center [99, 402] width 33 height 20
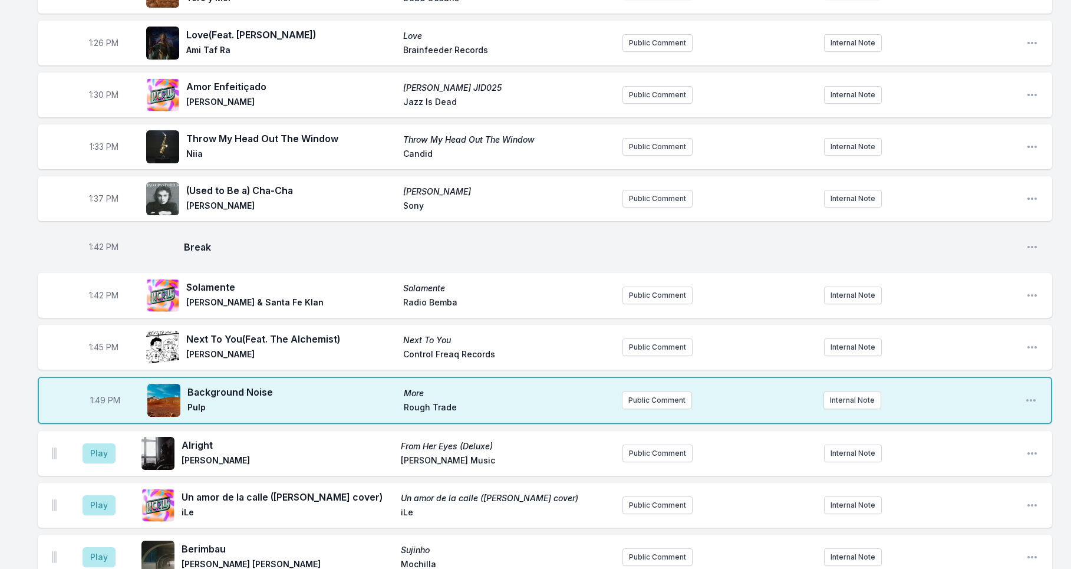
click at [95, 506] on aside "Play" at bounding box center [99, 505] width 66 height 38
click at [94, 495] on button "Play" at bounding box center [99, 505] width 33 height 20
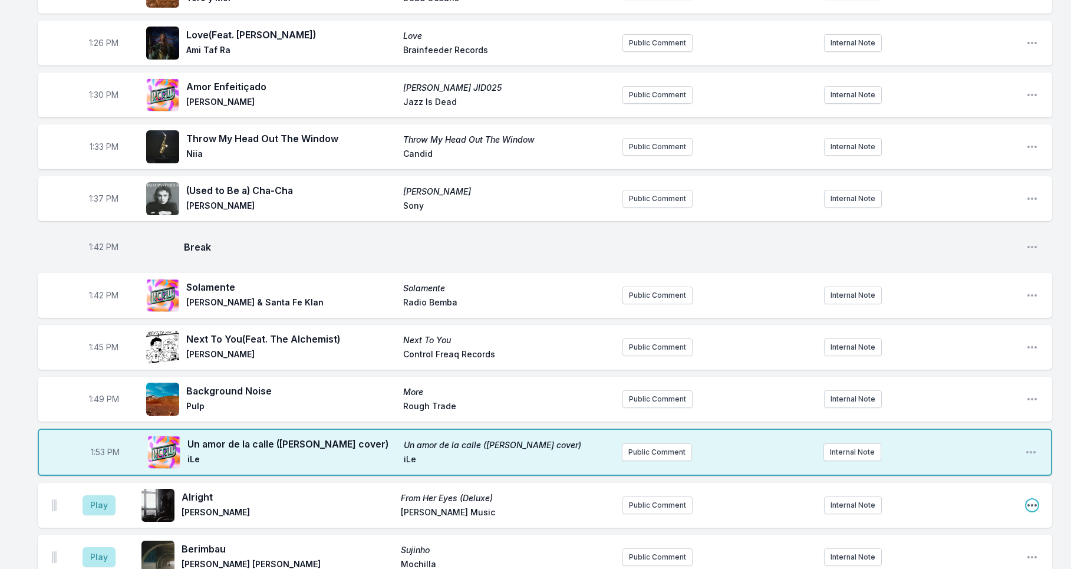
click at [1032, 499] on icon "Open playlist item options" at bounding box center [1033, 505] width 12 height 12
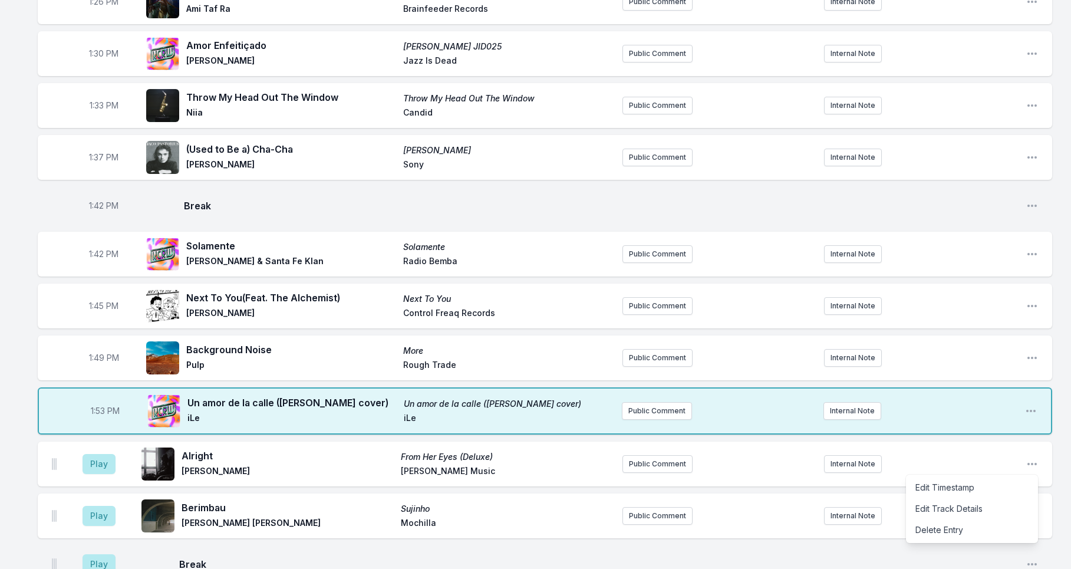
scroll to position [1621, 0]
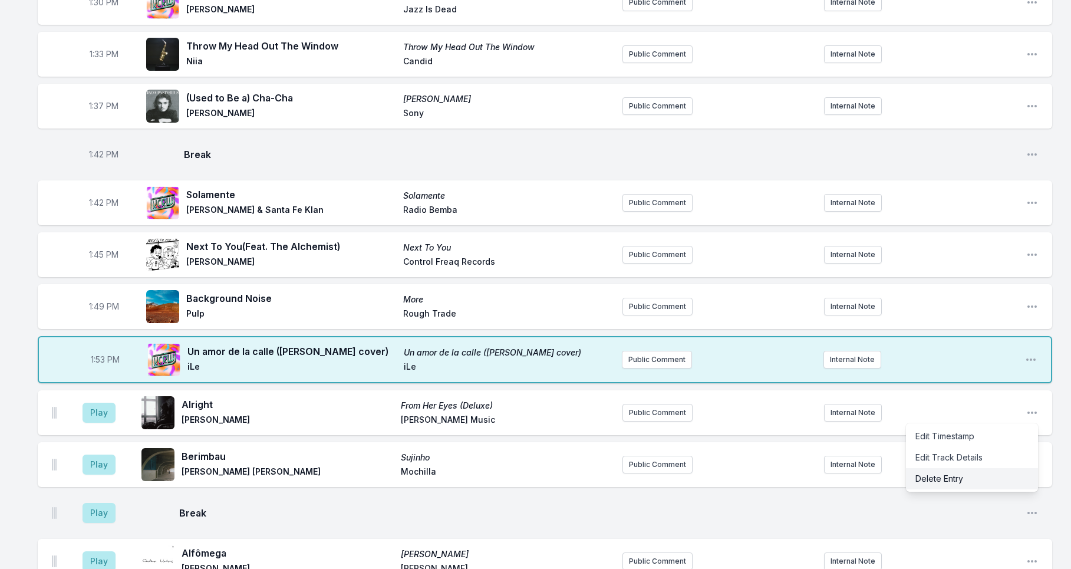
click at [945, 473] on button "Delete Entry" at bounding box center [972, 478] width 132 height 21
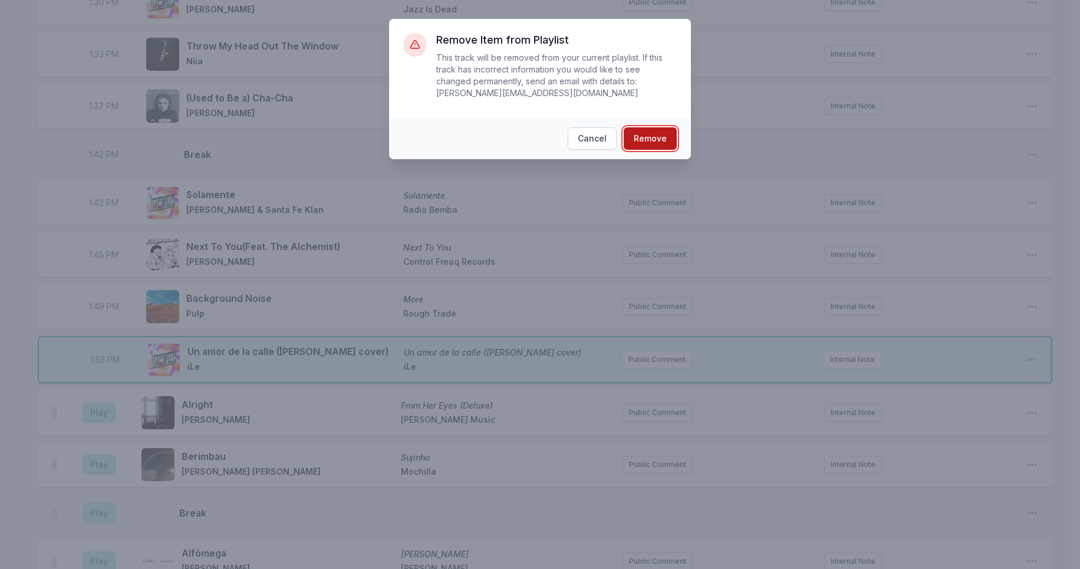
click at [668, 133] on button "Remove" at bounding box center [650, 138] width 53 height 22
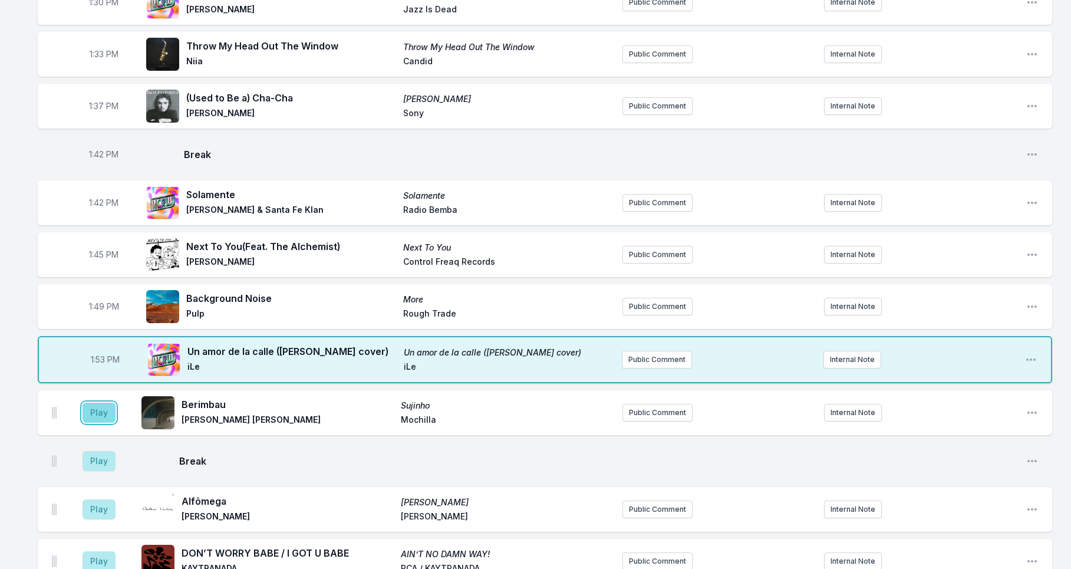
click at [92, 406] on button "Play" at bounding box center [99, 413] width 33 height 20
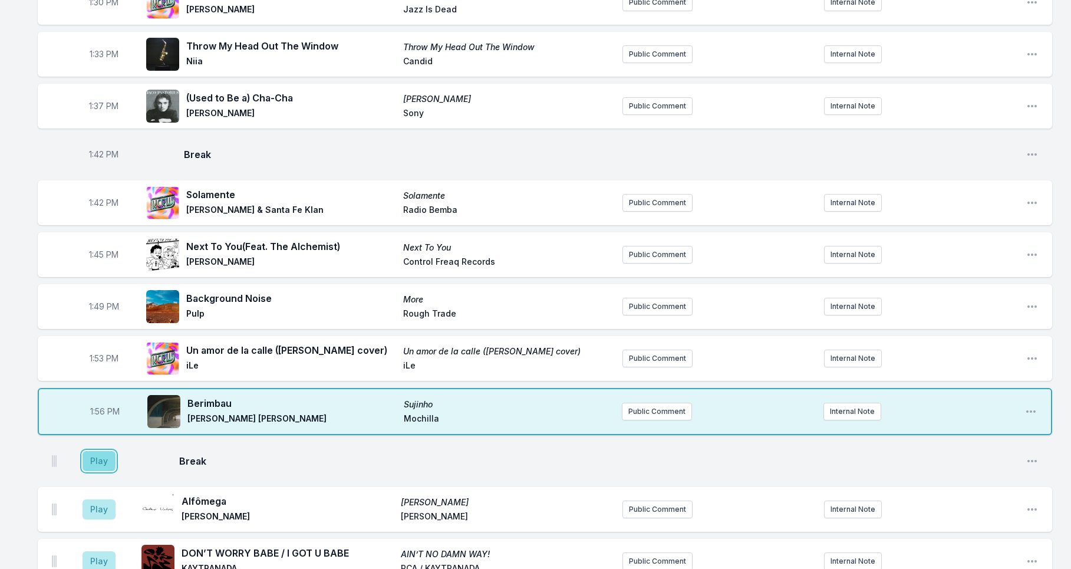
click at [104, 451] on button "Play" at bounding box center [99, 461] width 33 height 20
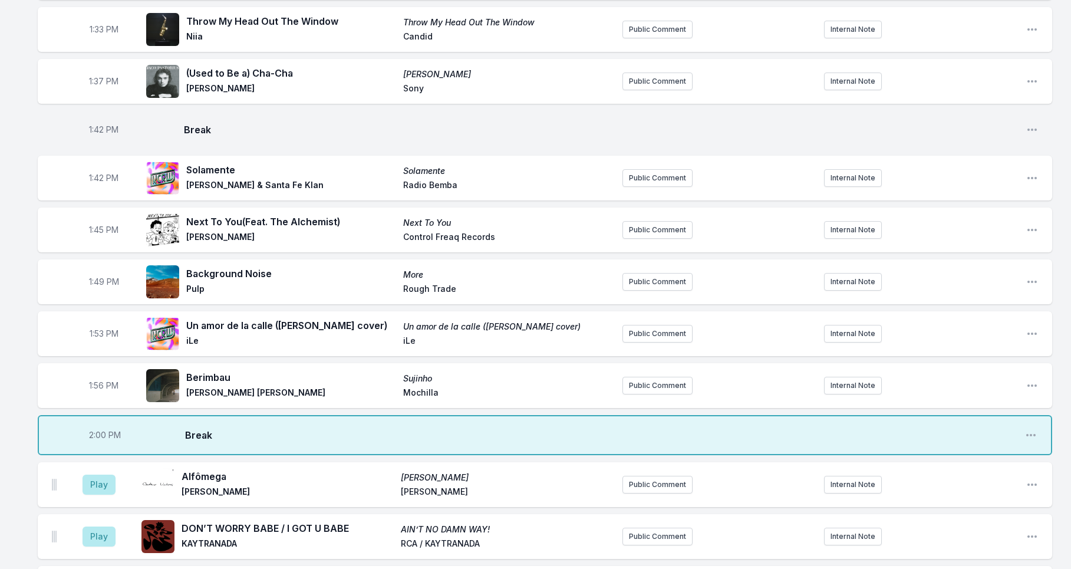
scroll to position [1649, 0]
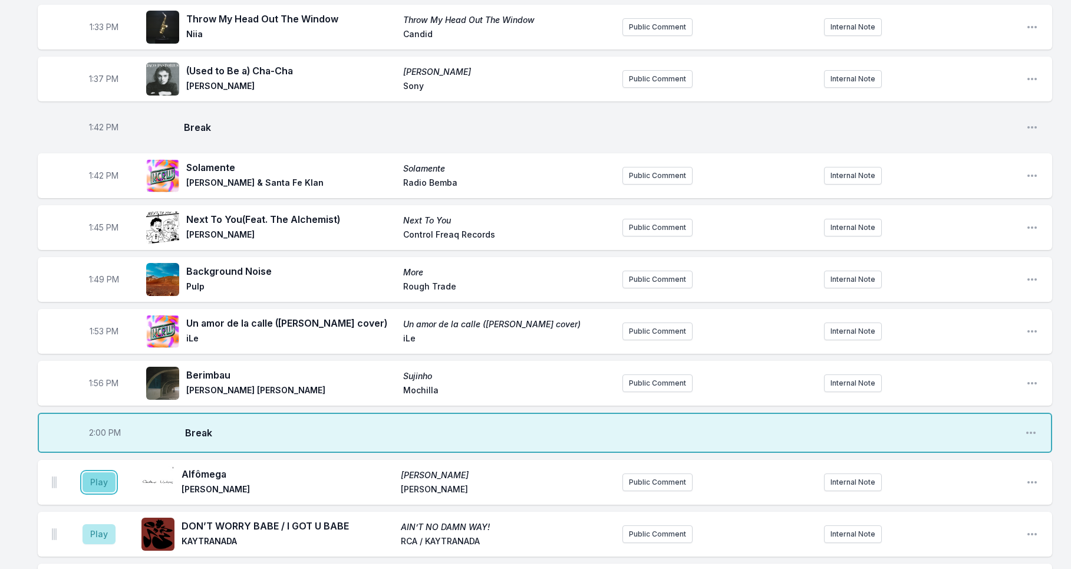
click at [102, 475] on button "Play" at bounding box center [99, 482] width 33 height 20
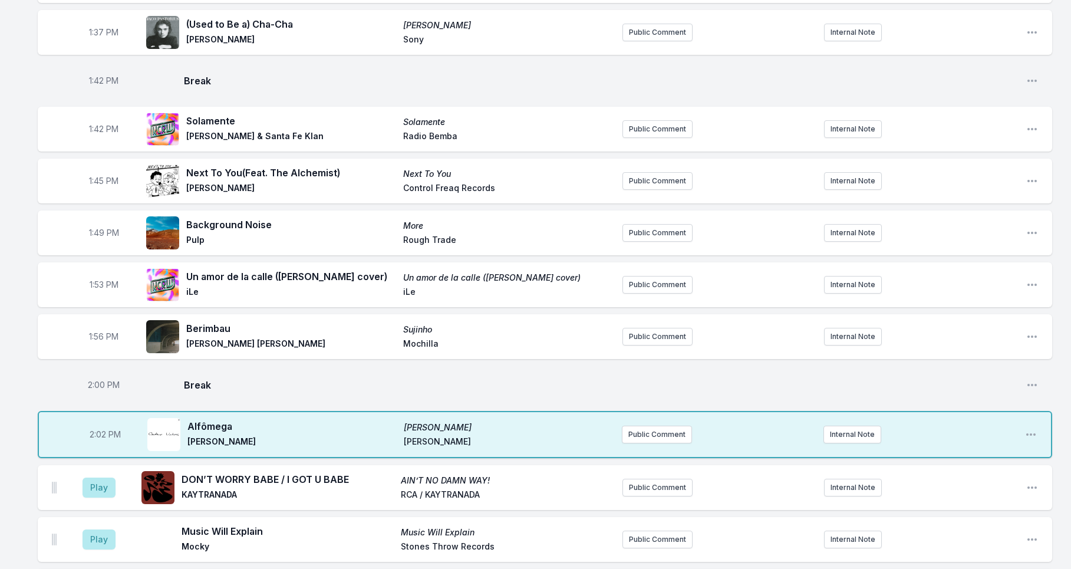
scroll to position [1880, 0]
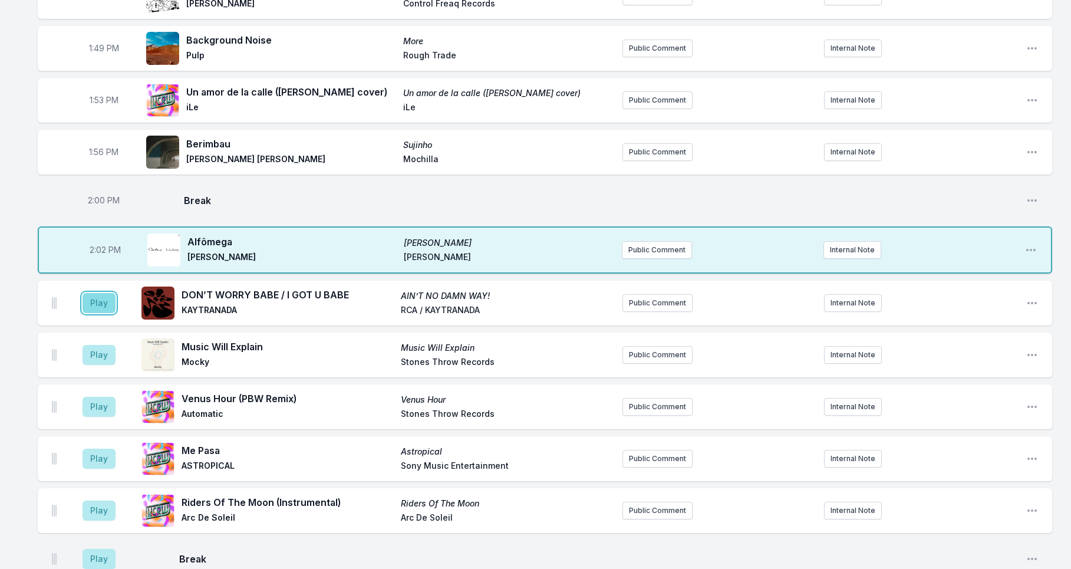
click at [96, 294] on button "Play" at bounding box center [99, 303] width 33 height 20
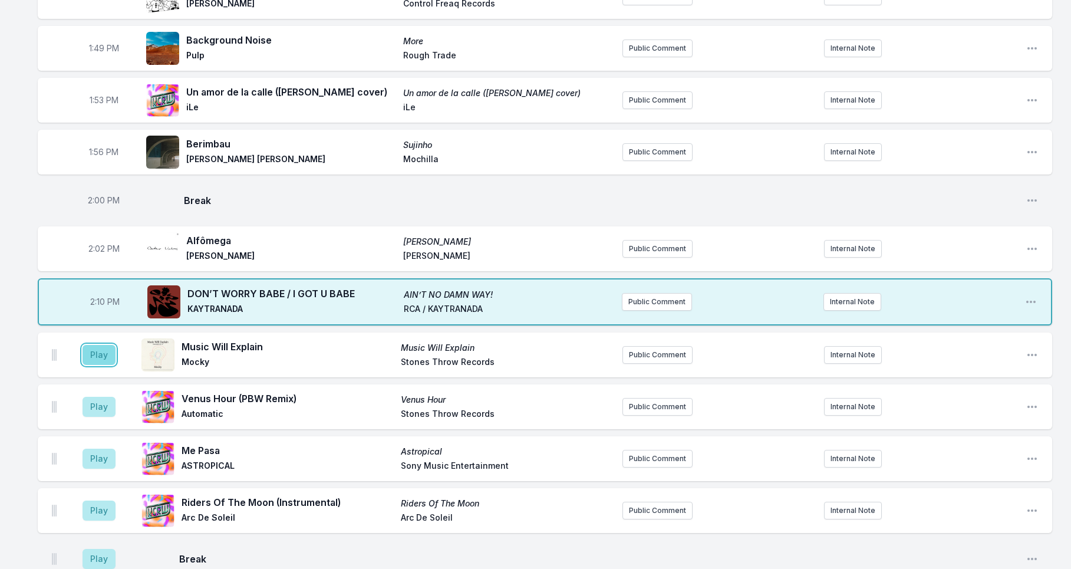
click at [100, 346] on button "Play" at bounding box center [99, 355] width 33 height 20
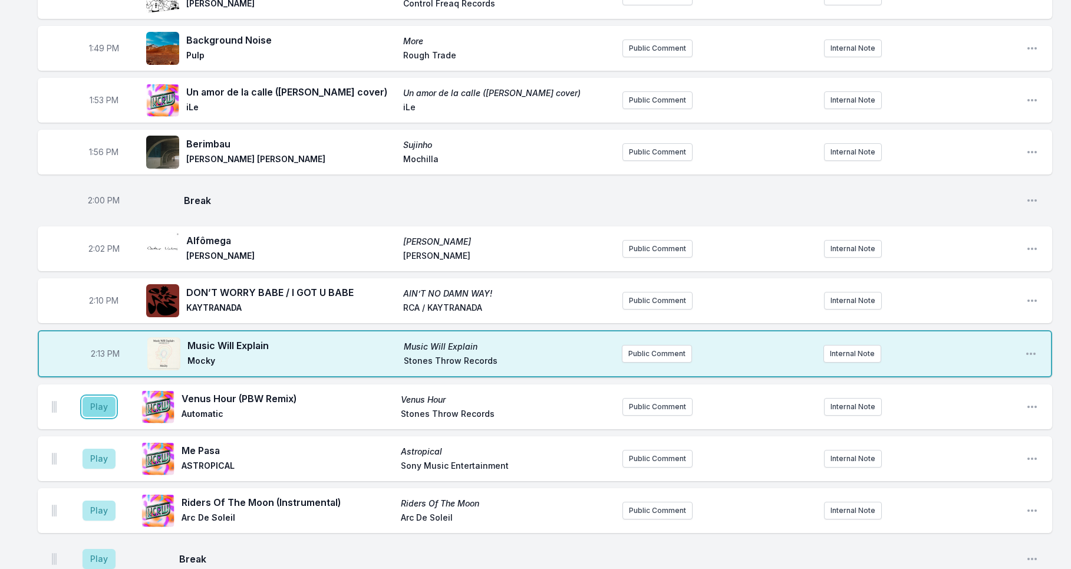
click at [96, 398] on button "Play" at bounding box center [99, 407] width 33 height 20
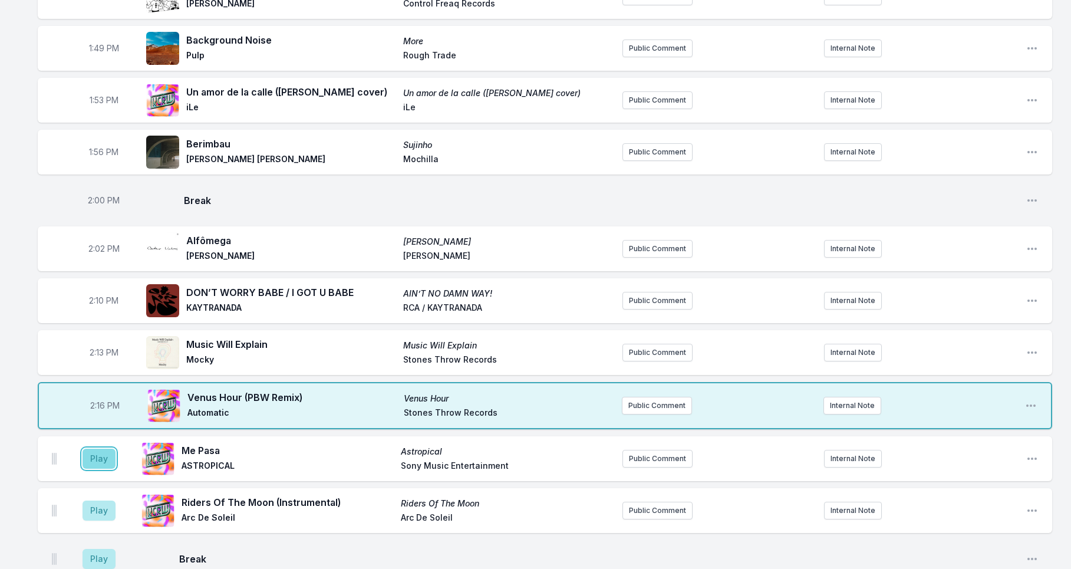
click at [97, 456] on button "Play" at bounding box center [99, 459] width 33 height 20
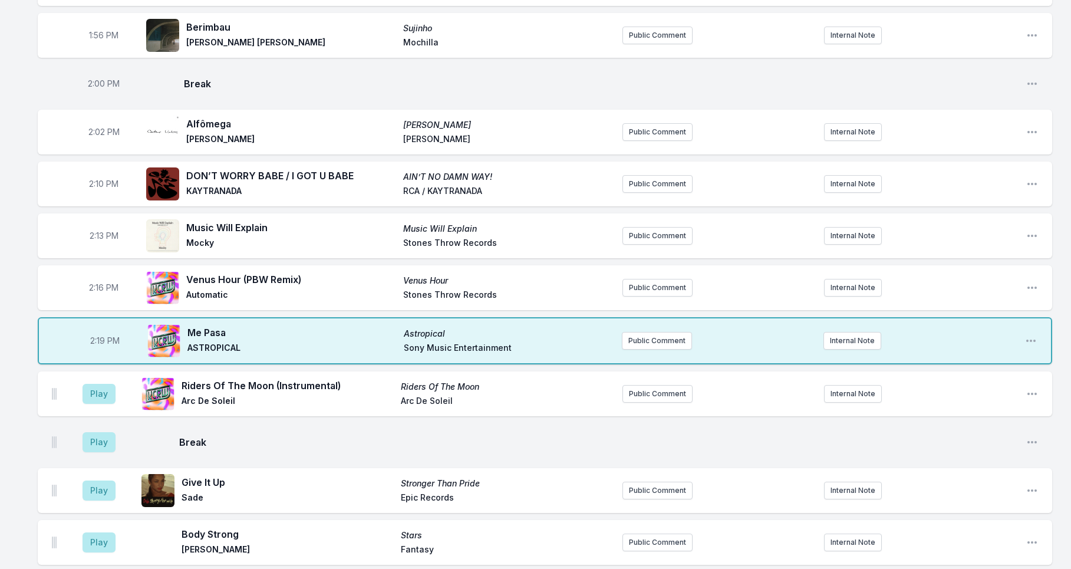
scroll to position [1998, 0]
click at [89, 383] on button "Play" at bounding box center [99, 393] width 33 height 20
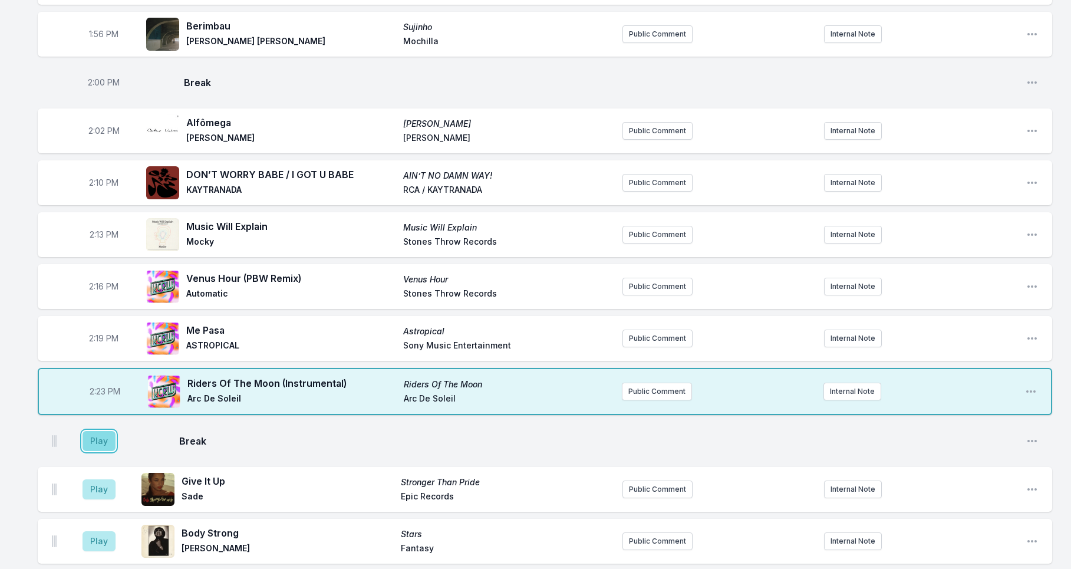
click at [97, 433] on button "Play" at bounding box center [99, 441] width 33 height 20
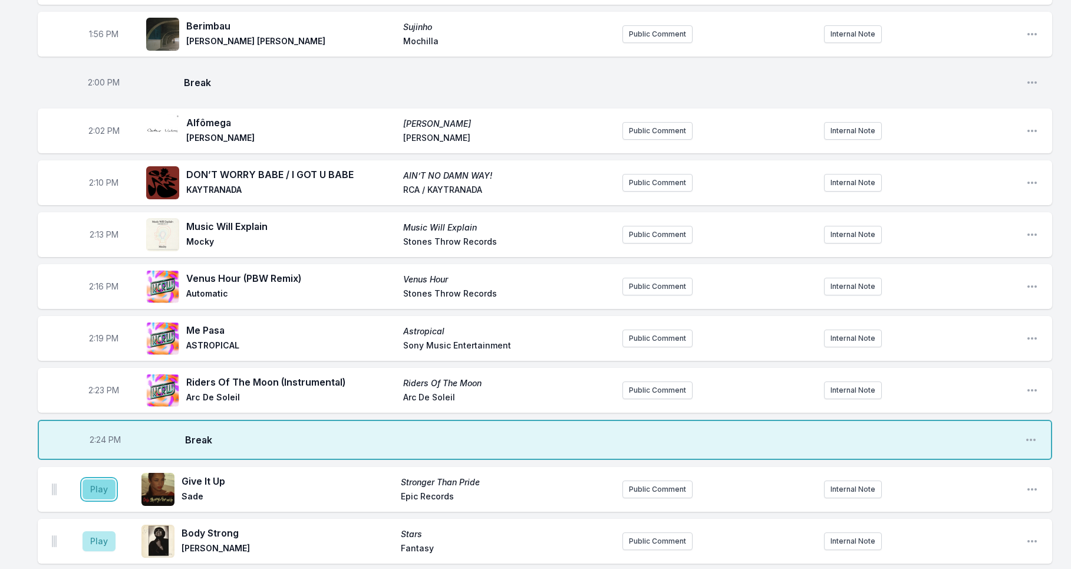
click at [104, 482] on button "Play" at bounding box center [99, 489] width 33 height 20
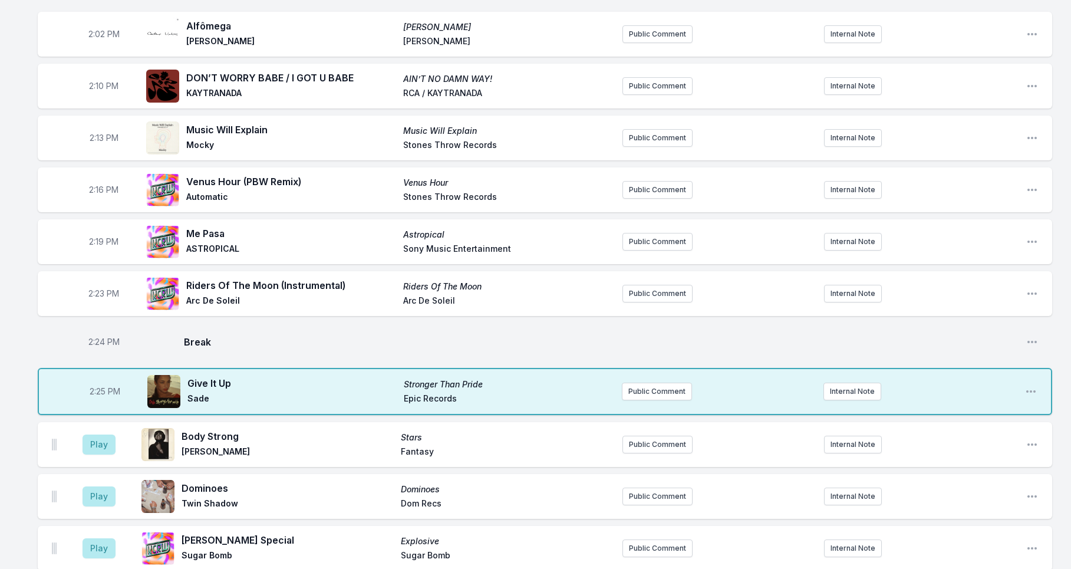
scroll to position [2097, 0]
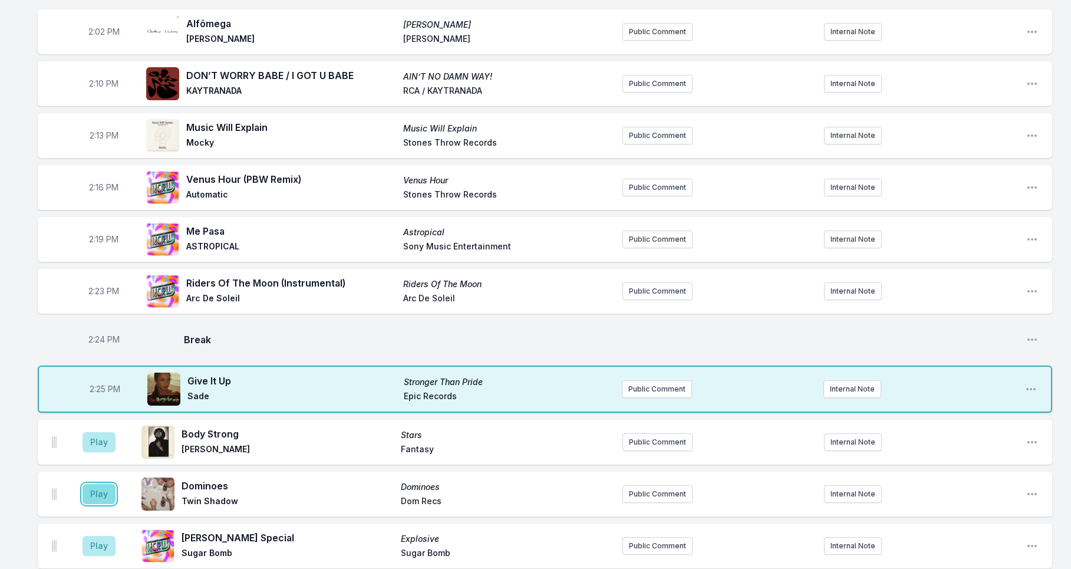
click at [106, 484] on button "Play" at bounding box center [99, 494] width 33 height 20
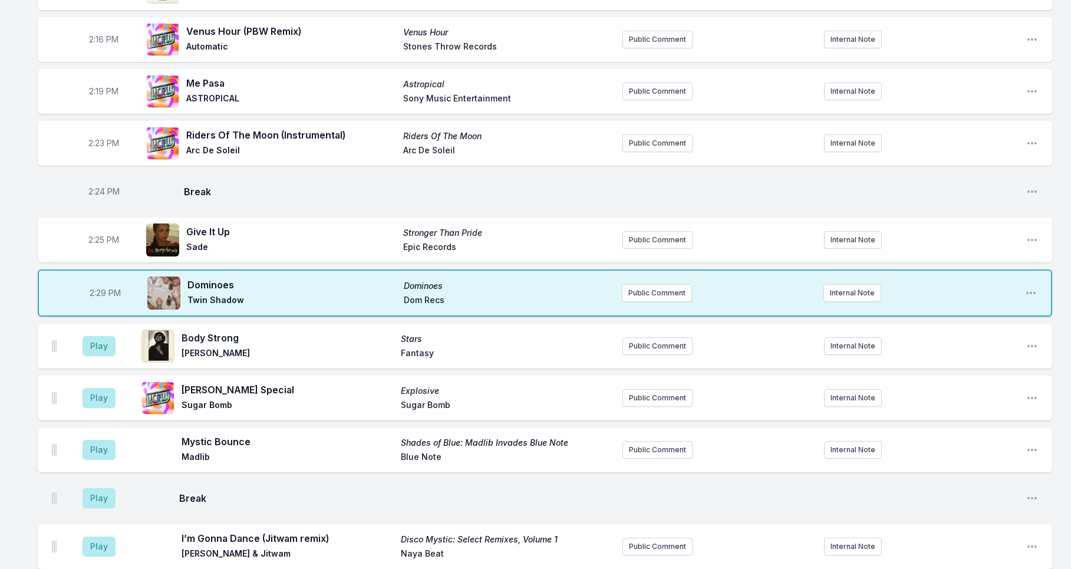
scroll to position [2246, 0]
click at [97, 388] on button "Play" at bounding box center [99, 397] width 33 height 20
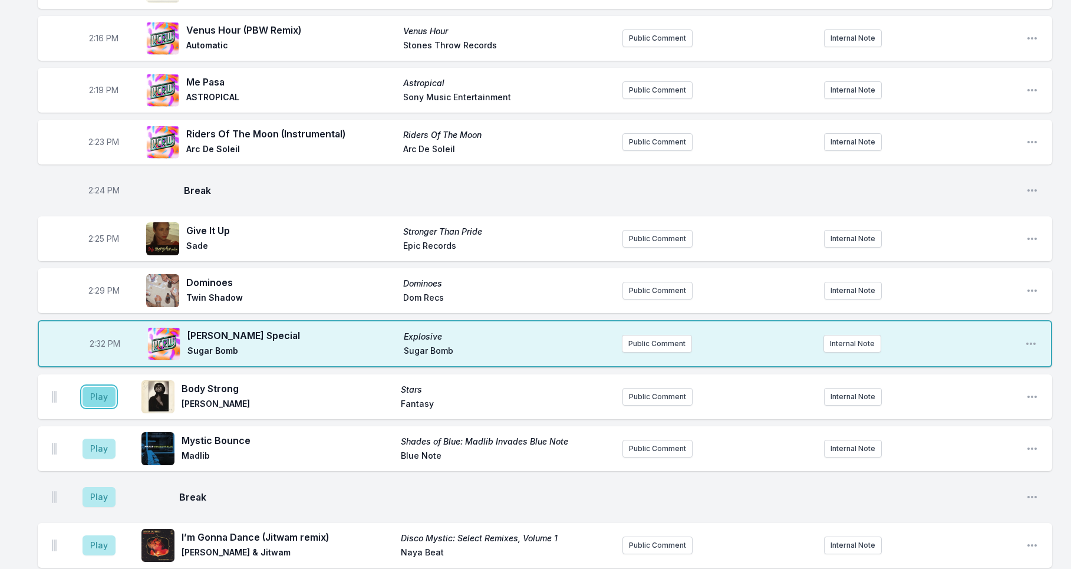
click at [98, 389] on button "Play" at bounding box center [99, 397] width 33 height 20
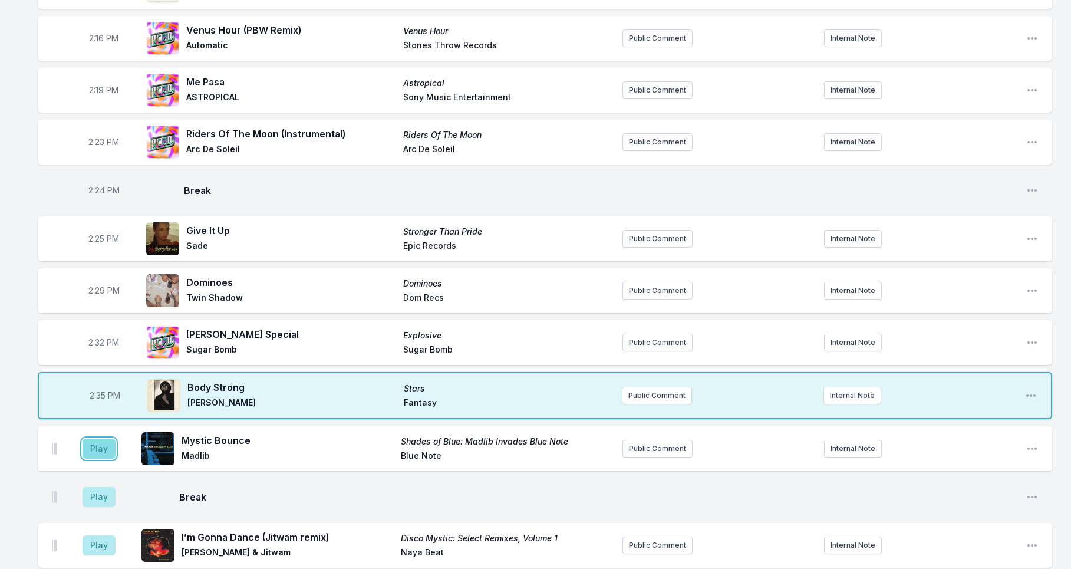
click at [91, 439] on button "Play" at bounding box center [99, 449] width 33 height 20
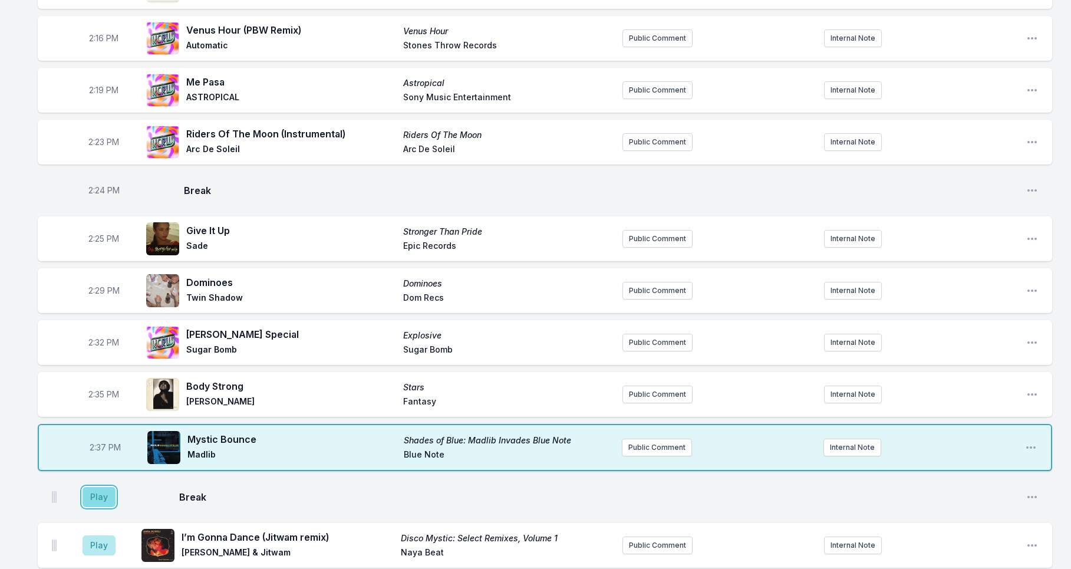
click at [106, 487] on button "Play" at bounding box center [99, 497] width 33 height 20
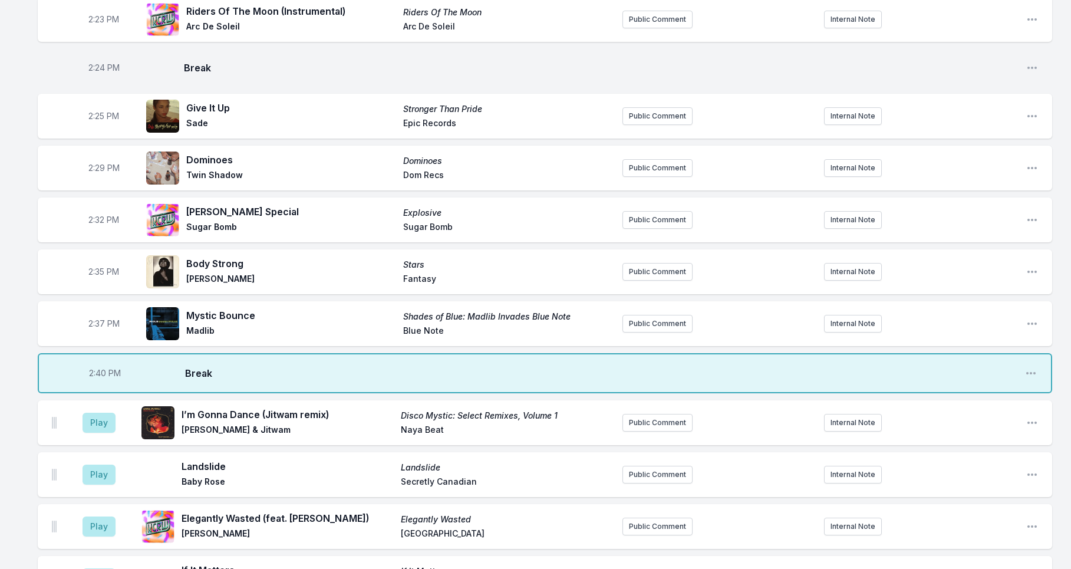
scroll to position [2380, 0]
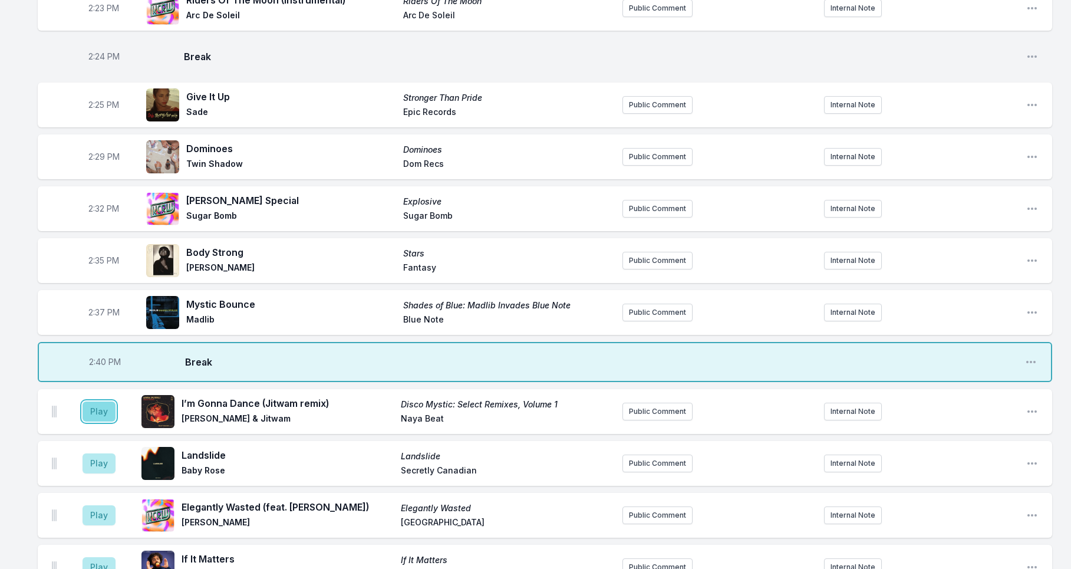
click at [103, 402] on button "Play" at bounding box center [99, 412] width 33 height 20
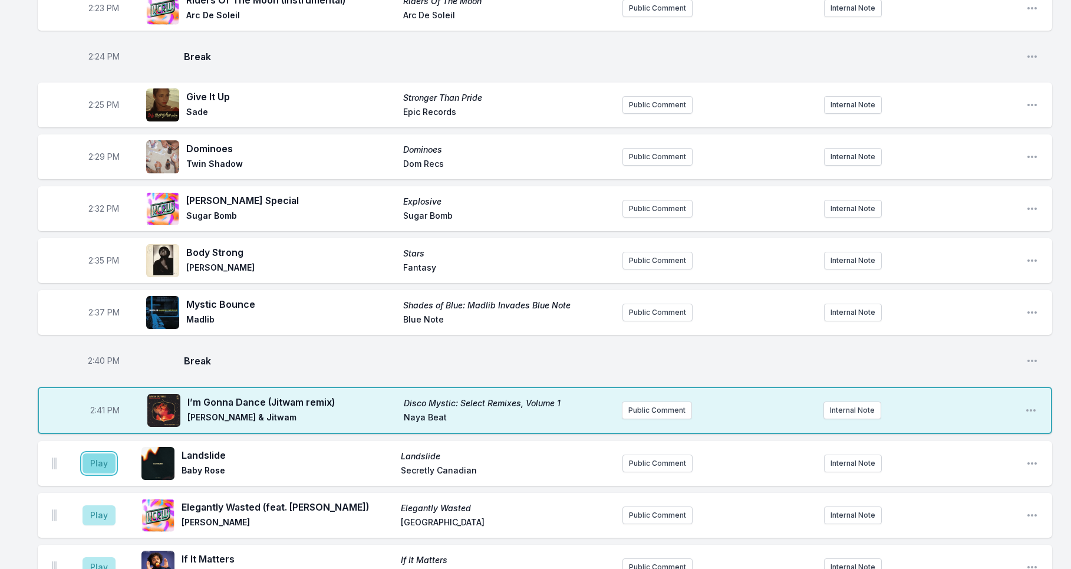
click at [107, 459] on button "Play" at bounding box center [99, 463] width 33 height 20
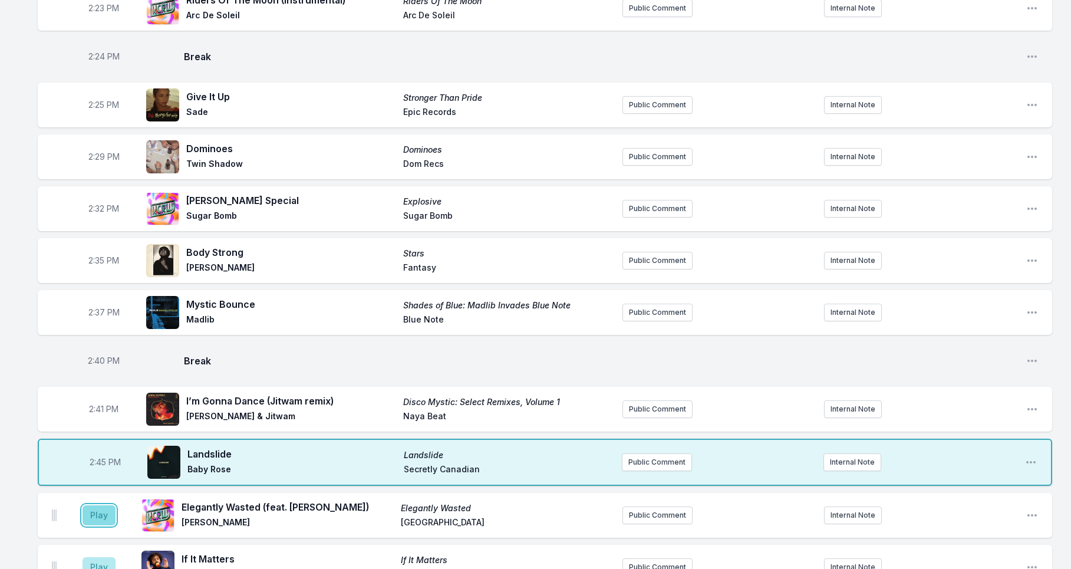
click at [97, 505] on button "Play" at bounding box center [99, 515] width 33 height 20
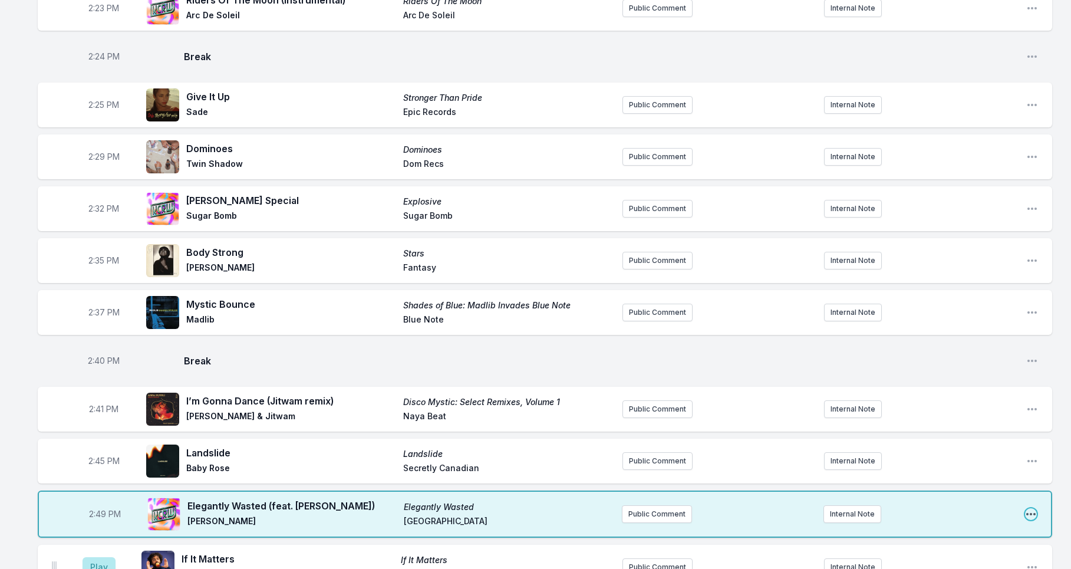
click at [1034, 513] on icon "Open playlist item options" at bounding box center [1031, 514] width 9 height 2
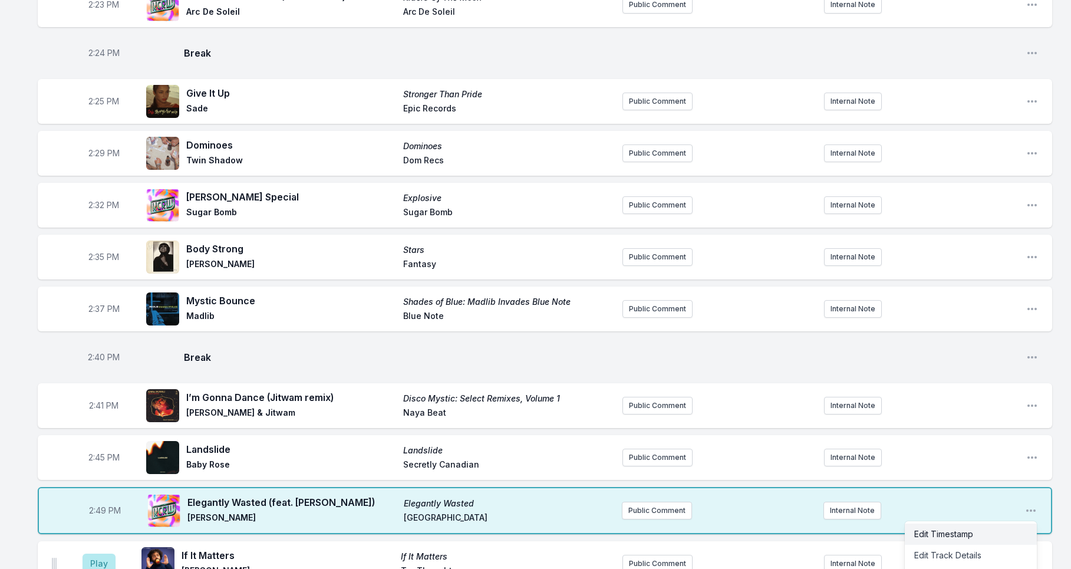
scroll to position [2400, 0]
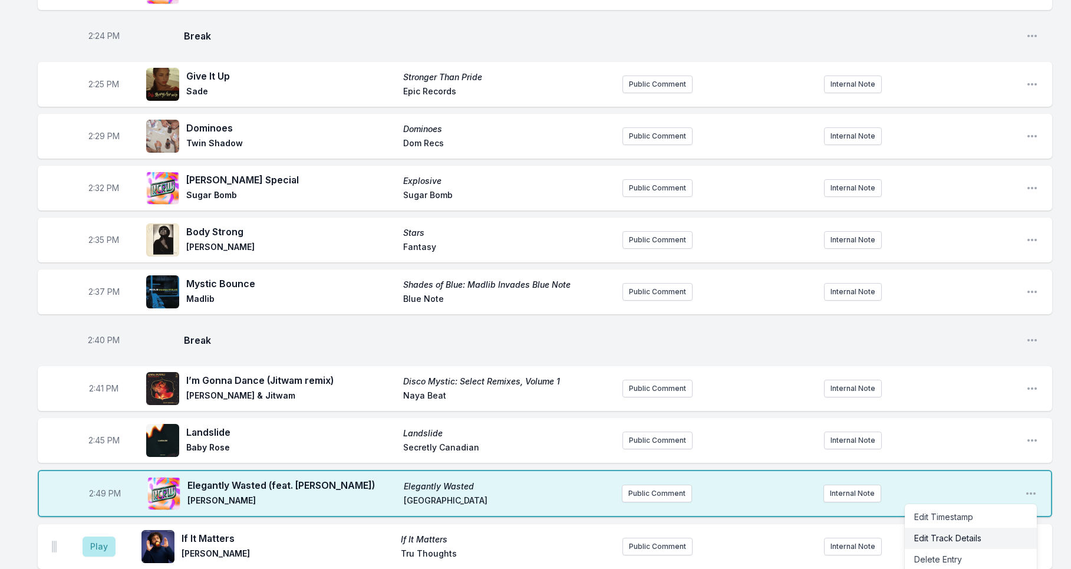
click at [978, 528] on button "Edit Track Details" at bounding box center [971, 538] width 132 height 21
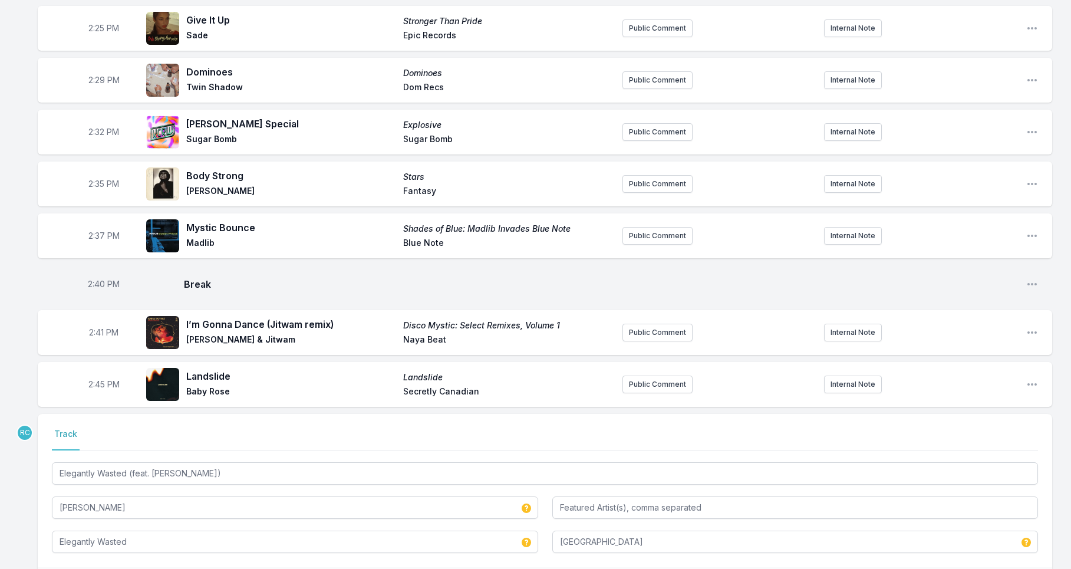
scroll to position [2493, 0]
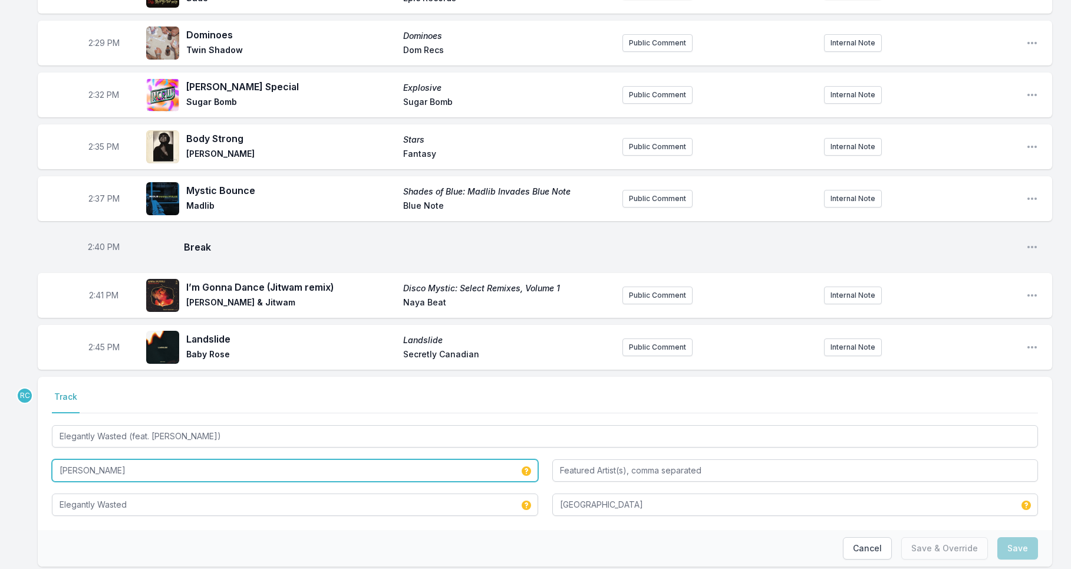
click at [121, 460] on input "Hermanos Gutiérrez" at bounding box center [295, 470] width 486 height 22
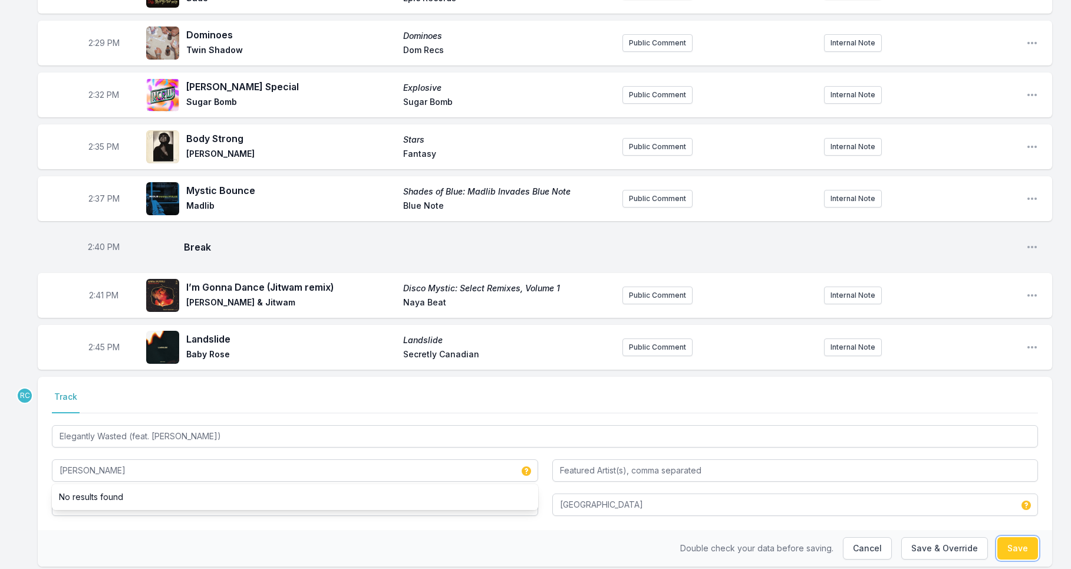
click at [1021, 541] on button "Save" at bounding box center [1018, 548] width 41 height 22
type input "Hermanos Gutiérrez"
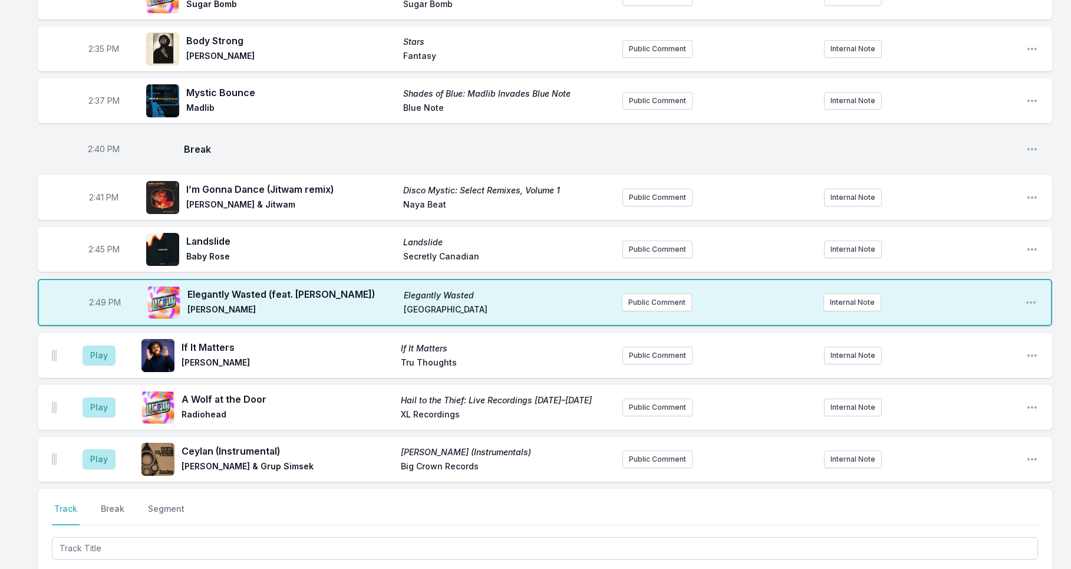
scroll to position [2600, 0]
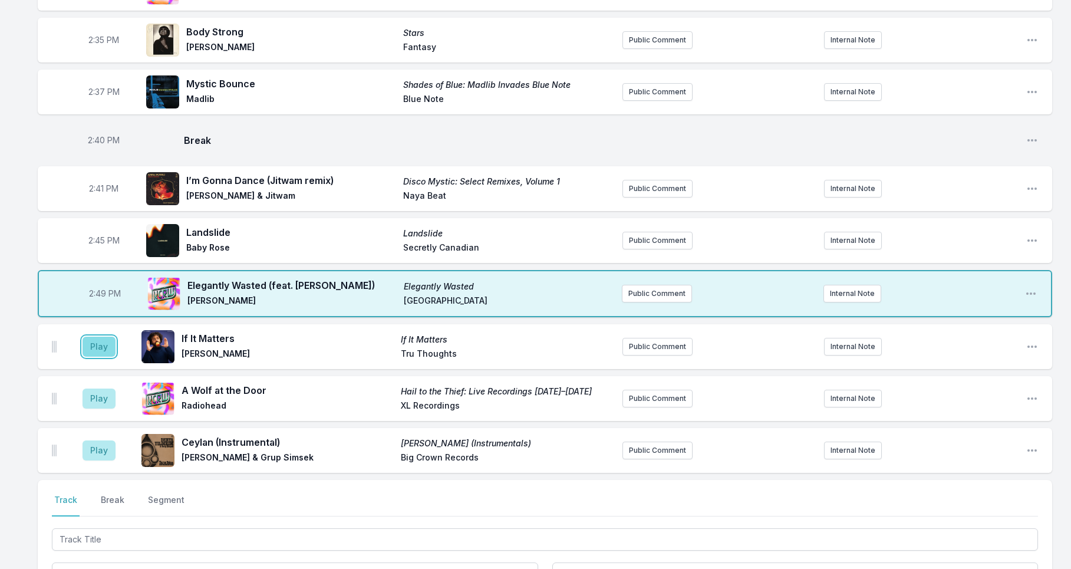
click at [100, 337] on button "Play" at bounding box center [99, 347] width 33 height 20
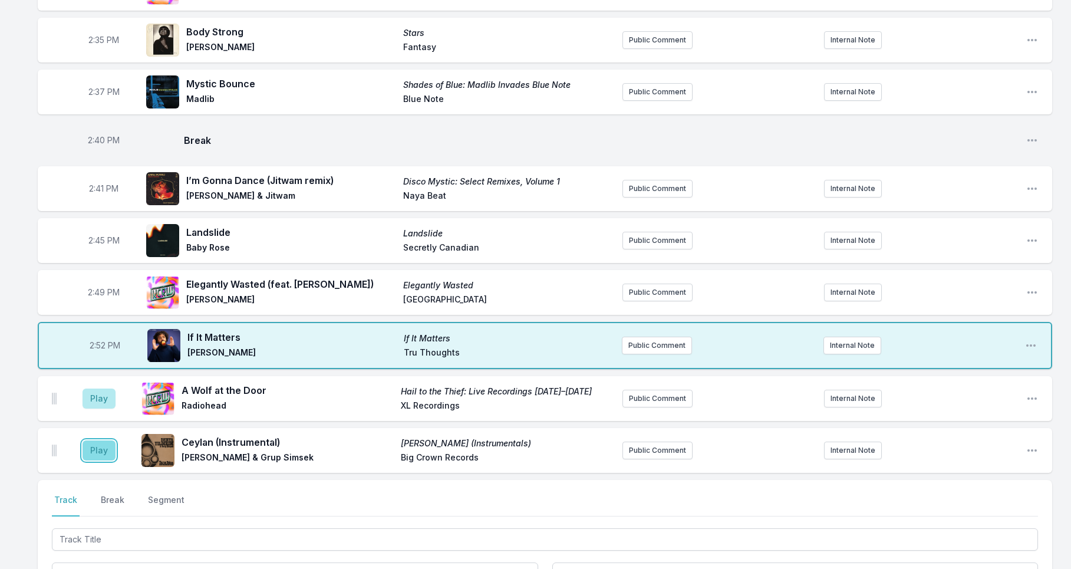
click at [103, 440] on button "Play" at bounding box center [99, 450] width 33 height 20
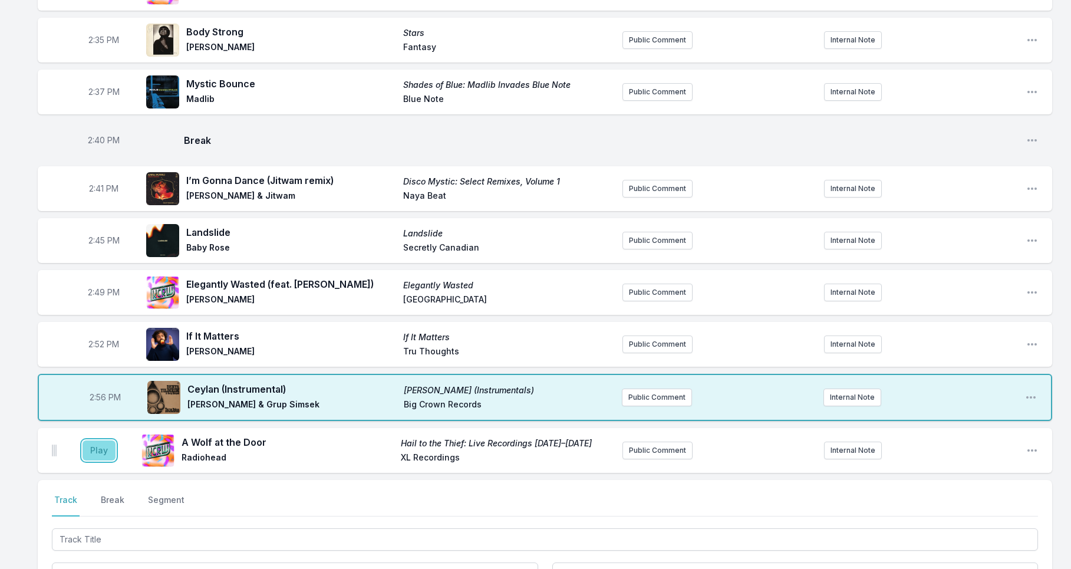
click at [94, 443] on button "Play" at bounding box center [99, 450] width 33 height 20
